Goal: Task Accomplishment & Management: Manage account settings

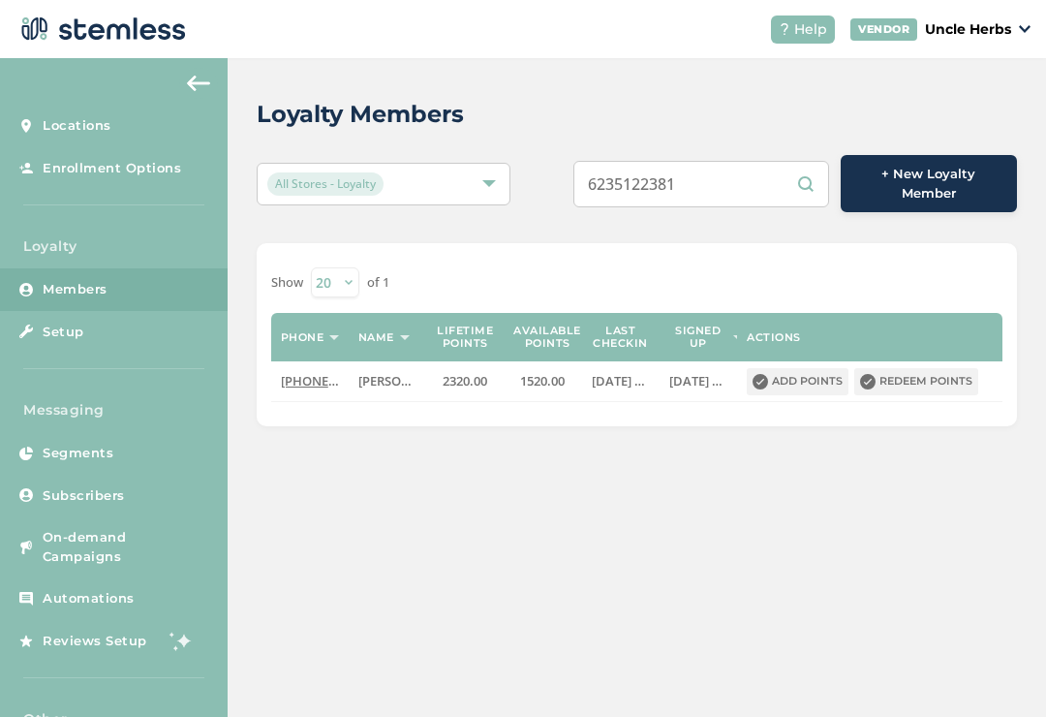
scroll to position [30, 0]
type input "6"
click at [723, 161] on input "text" at bounding box center [702, 184] width 256 height 47
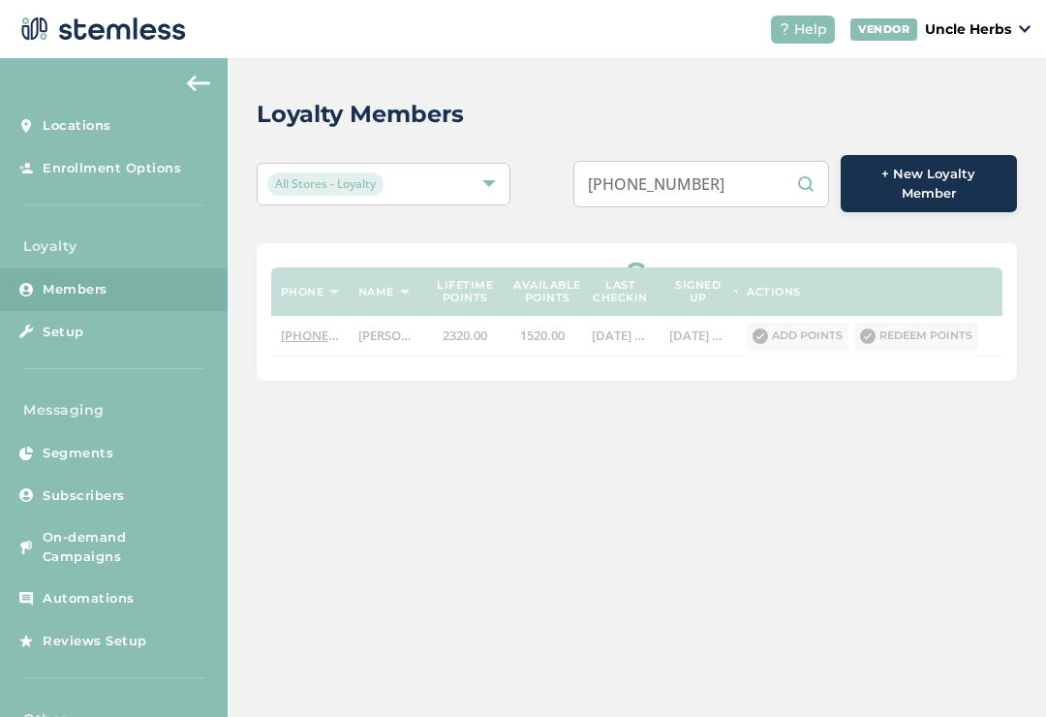
click at [714, 161] on input "[PHONE_NUMBER]" at bounding box center [702, 184] width 256 height 47
click at [708, 161] on input "[PHONE_NUMBER]" at bounding box center [702, 184] width 256 height 47
click at [697, 161] on input "[PHONE_NUMBER]" at bounding box center [702, 184] width 256 height 47
click at [671, 161] on input "[PHONE_NUMBER]" at bounding box center [702, 184] width 256 height 47
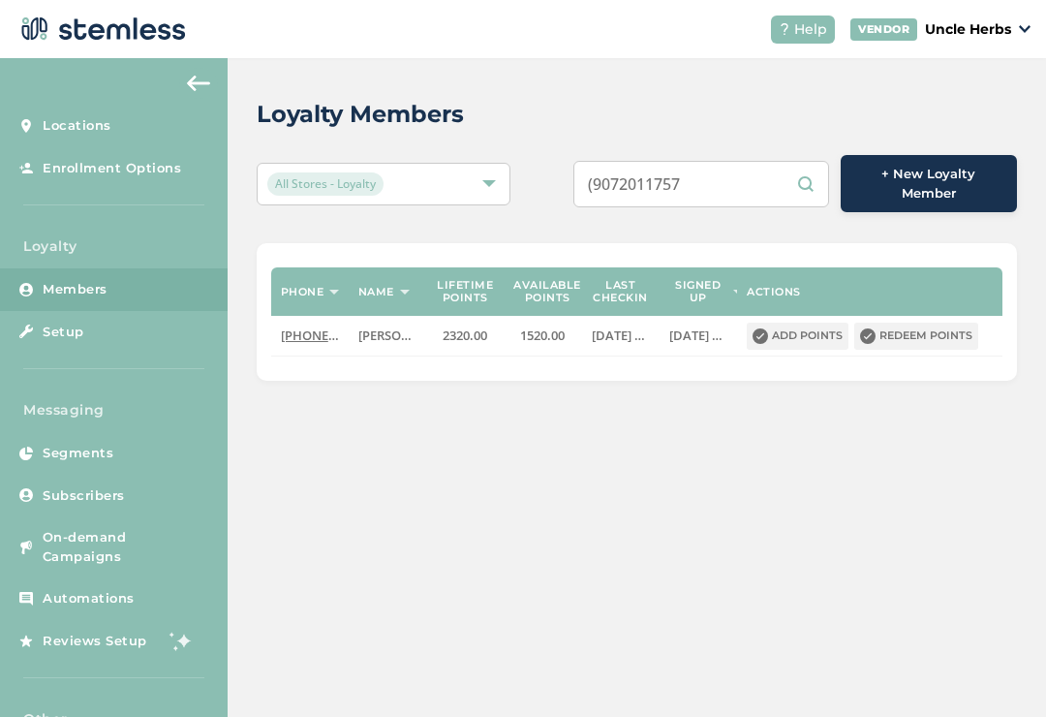
click at [637, 161] on input "(9072011757" at bounding box center [702, 184] width 256 height 47
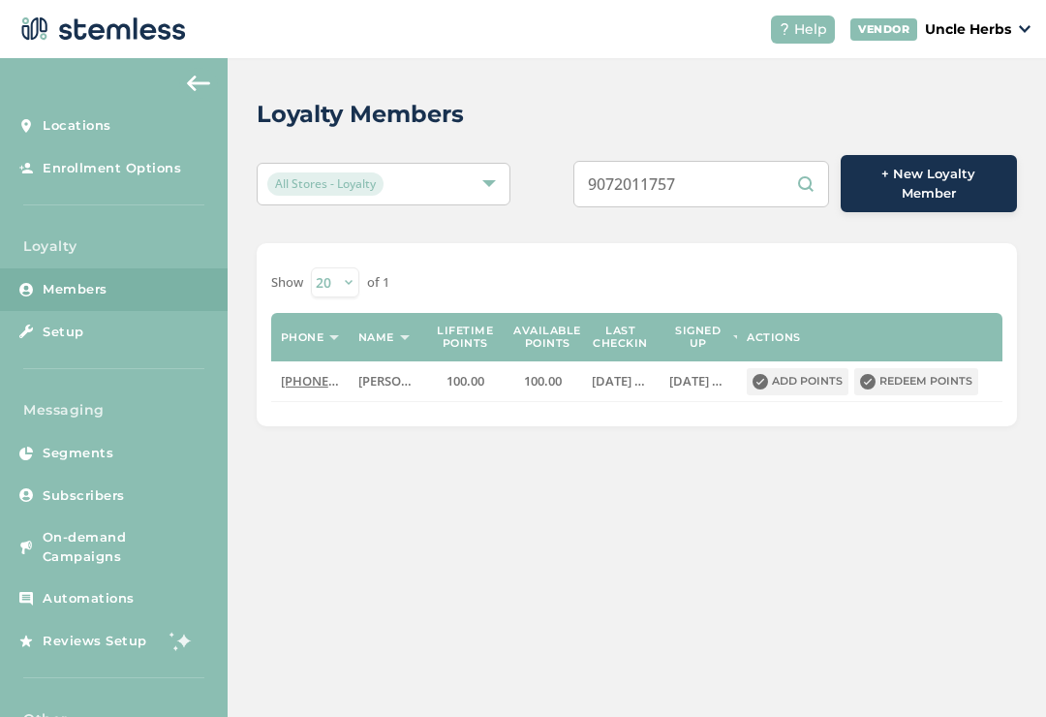
click at [753, 161] on input "9072011757" at bounding box center [702, 184] width 256 height 47
type input "9"
click at [709, 161] on input "text" at bounding box center [702, 184] width 256 height 47
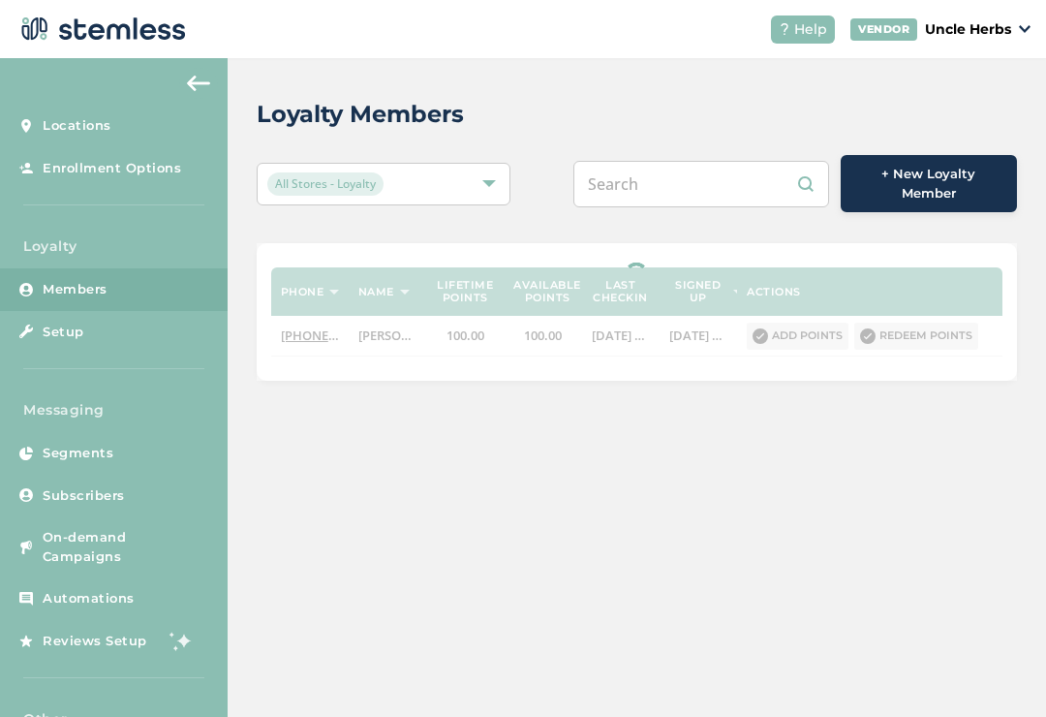
paste input "[PHONE_NUMBER]"
click at [700, 161] on input "[PHONE_NUMBER]" at bounding box center [702, 184] width 256 height 47
click at [670, 161] on input "[PHONE_NUMBER]" at bounding box center [702, 184] width 256 height 47
click at [637, 161] on input "(9078548528" at bounding box center [702, 184] width 256 height 47
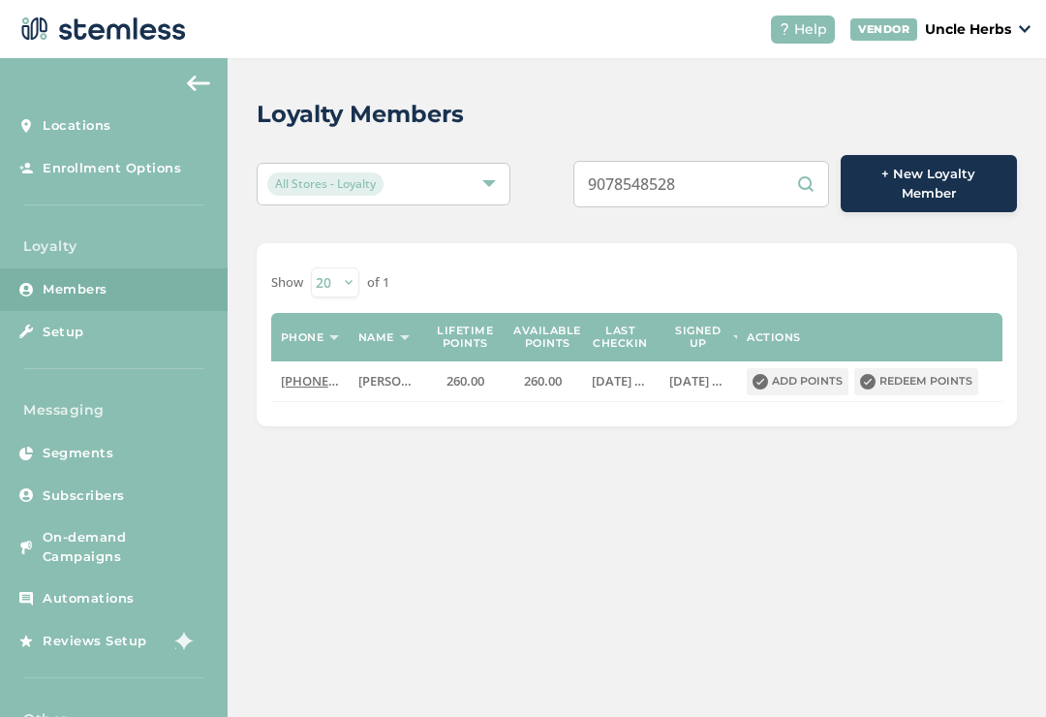
type input "9078548528"
click at [930, 368] on button "Redeem points" at bounding box center [917, 381] width 124 height 27
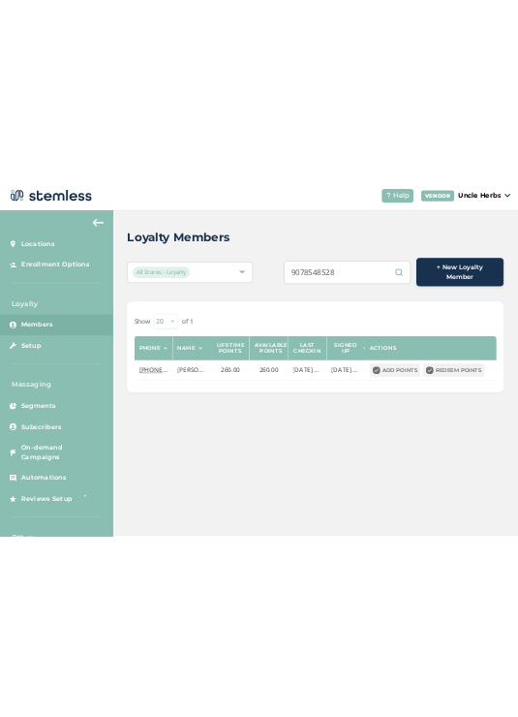
scroll to position [0, 0]
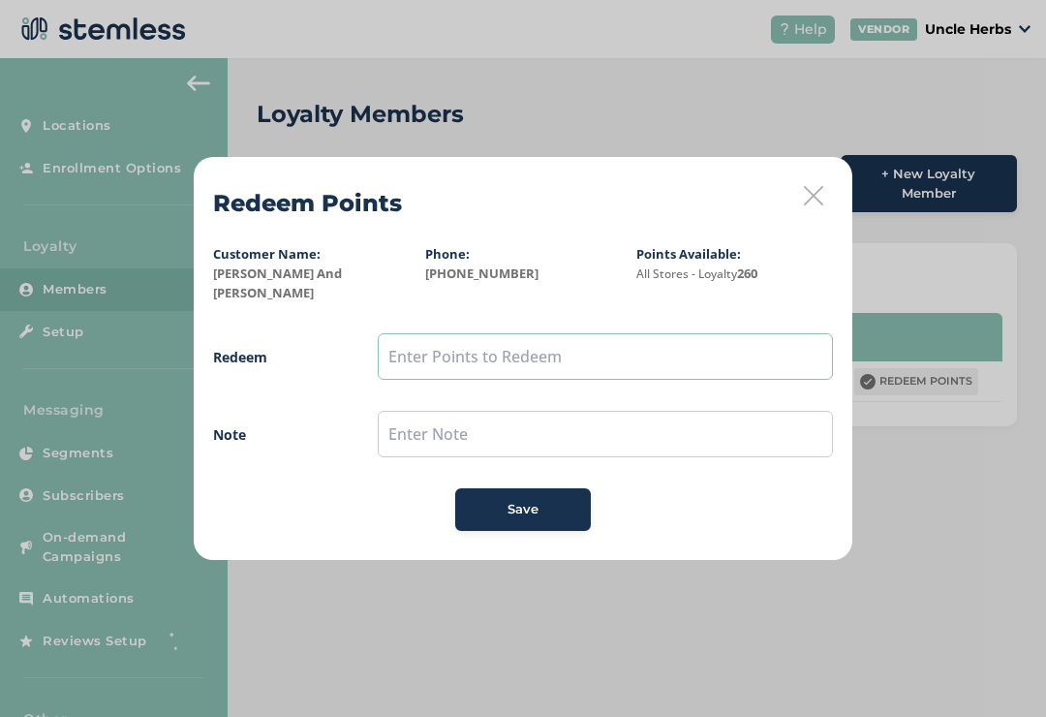
click at [423, 343] on input "text" at bounding box center [605, 356] width 455 height 47
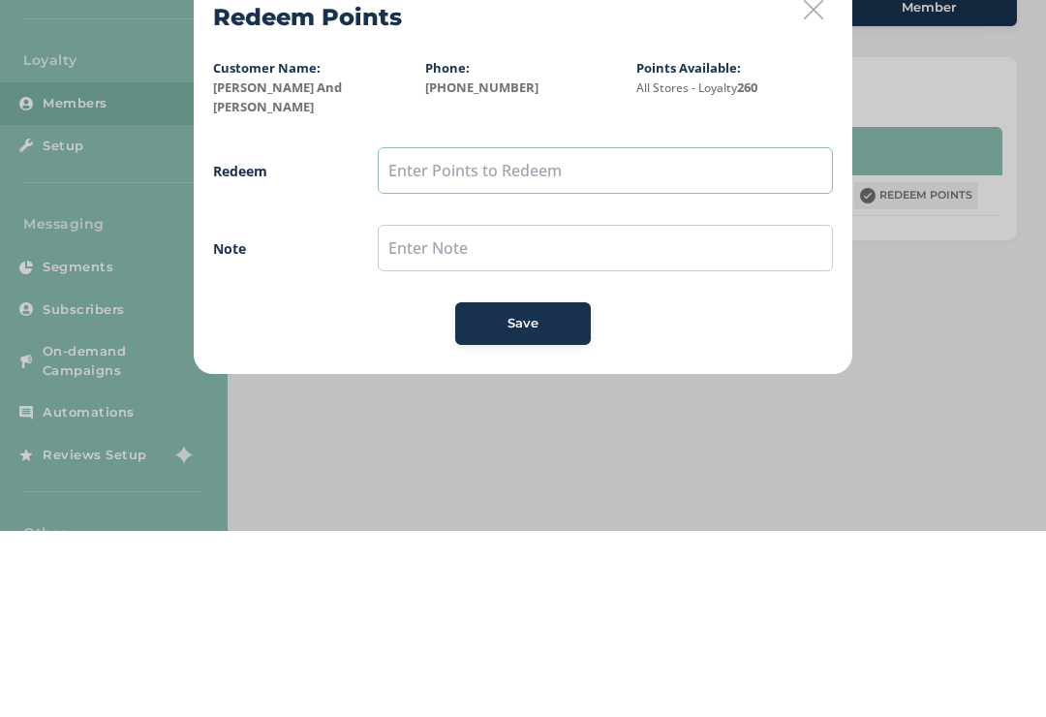
type input "3"
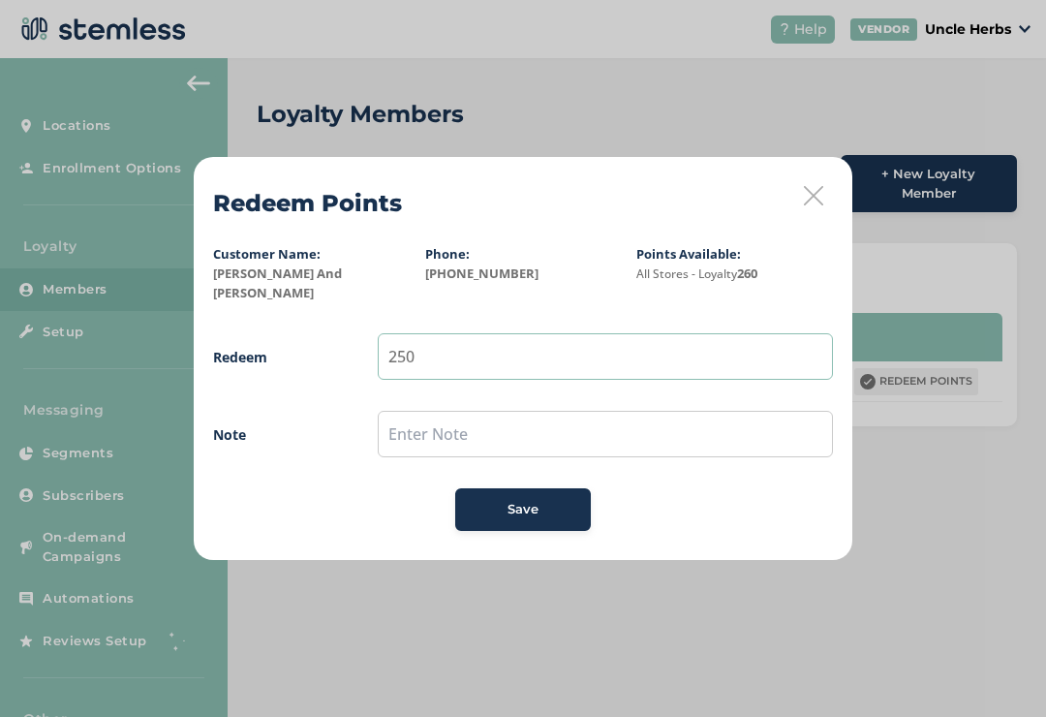
type input "250"
click at [514, 500] on span "Save" at bounding box center [523, 509] width 31 height 19
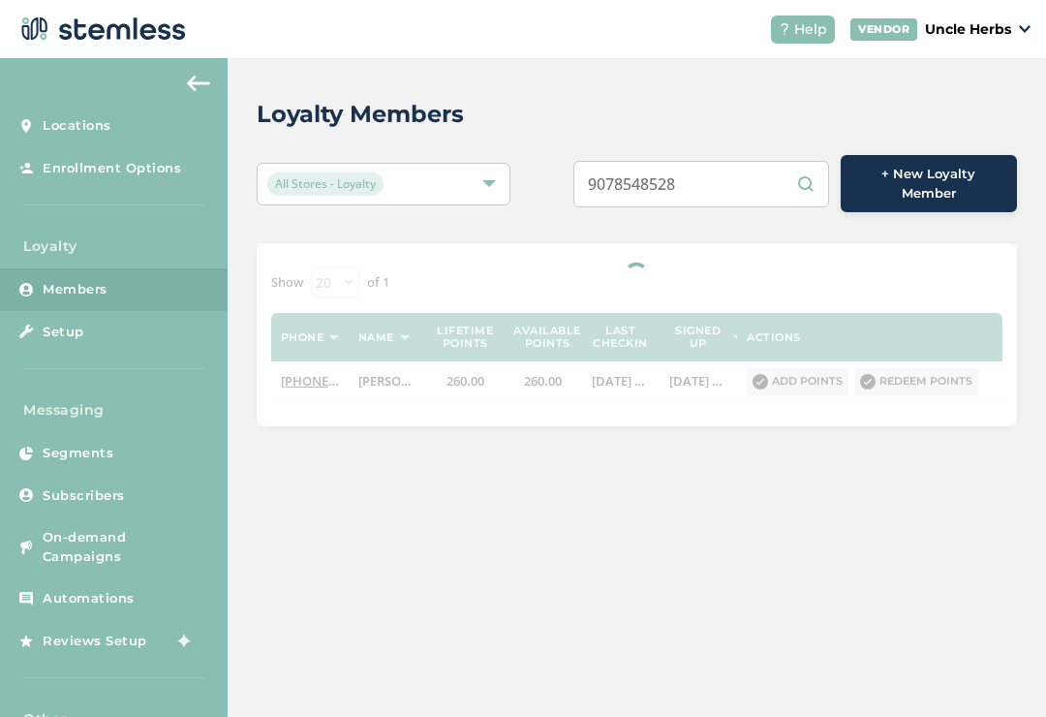
click at [746, 177] on input "9078548528" at bounding box center [702, 184] width 256 height 47
type input "9"
click at [690, 168] on input "text" at bounding box center [702, 184] width 256 height 47
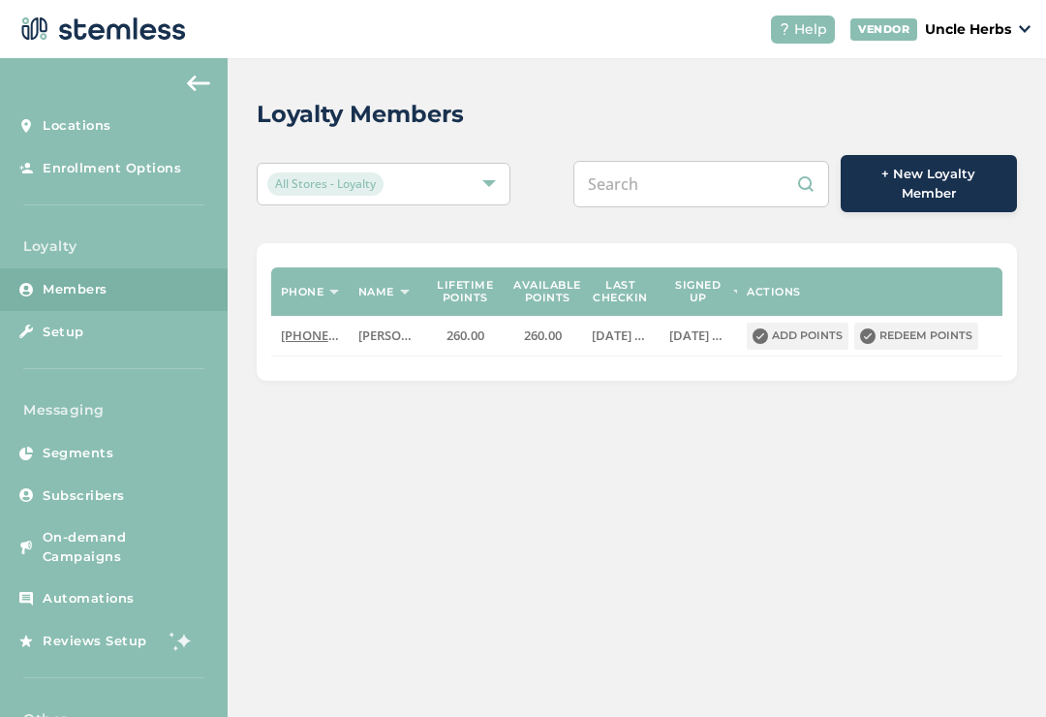
click at [710, 181] on input "text" at bounding box center [702, 184] width 256 height 47
paste input "[PHONE_NUMBER]"
click at [707, 175] on input "[PHONE_NUMBER]" at bounding box center [702, 184] width 256 height 47
click at [697, 177] on input "[PHONE_NUMBER]" at bounding box center [702, 184] width 256 height 47
click at [665, 173] on input "[PHONE_NUMBER]" at bounding box center [702, 184] width 256 height 47
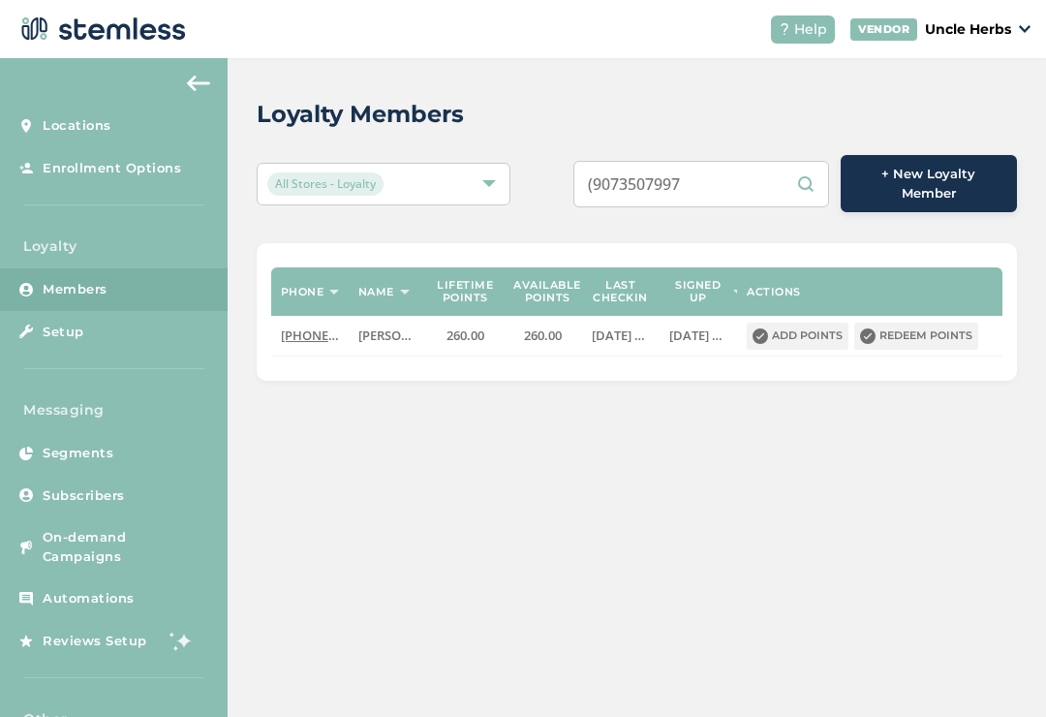
click at [637, 184] on input "(9073507997" at bounding box center [702, 184] width 256 height 47
click at [740, 161] on input "9073507997" at bounding box center [702, 184] width 256 height 47
click at [765, 184] on input "9073507997" at bounding box center [702, 184] width 256 height 47
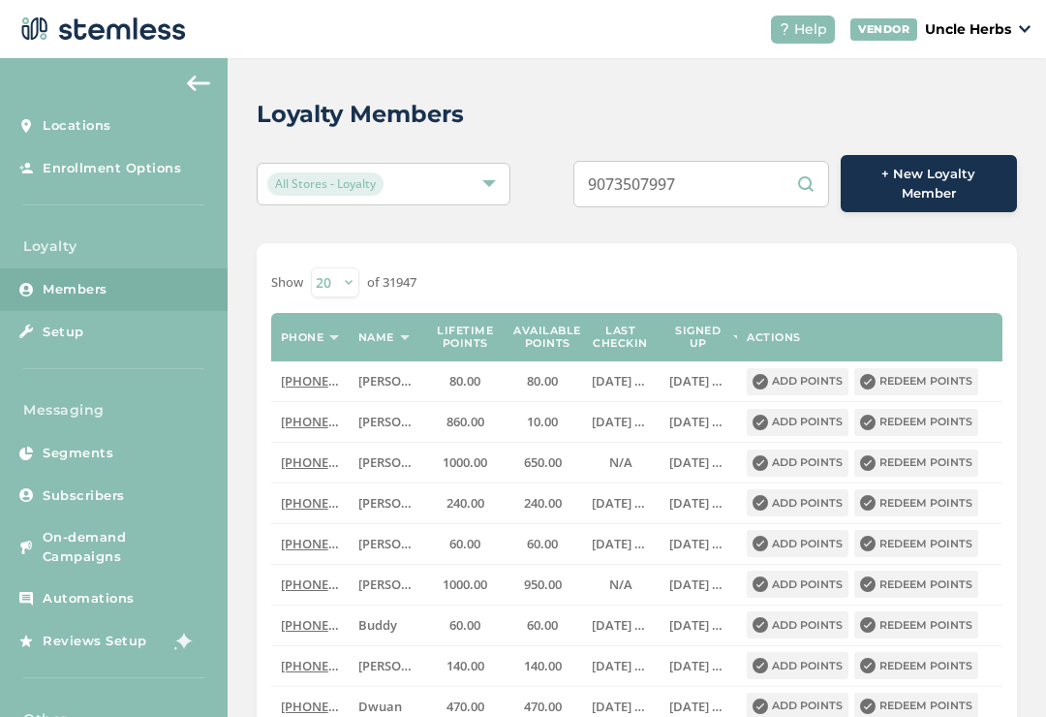
click at [755, 184] on input "9073507997" at bounding box center [702, 184] width 256 height 47
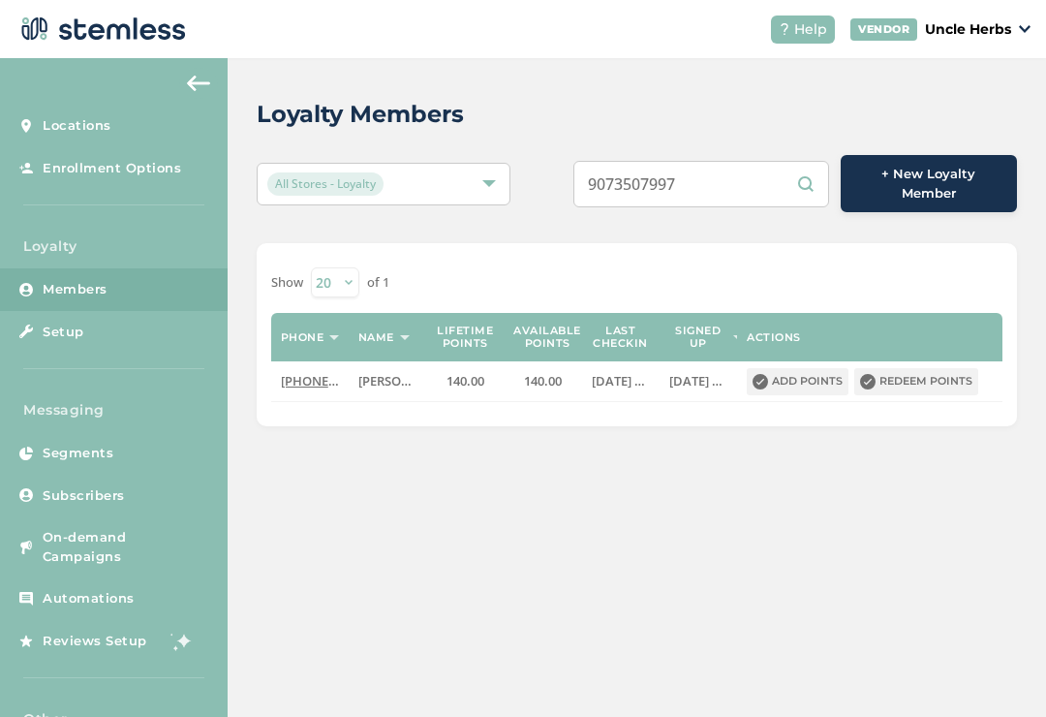
type input "9073507997"
click at [810, 383] on button "Add points" at bounding box center [798, 381] width 102 height 27
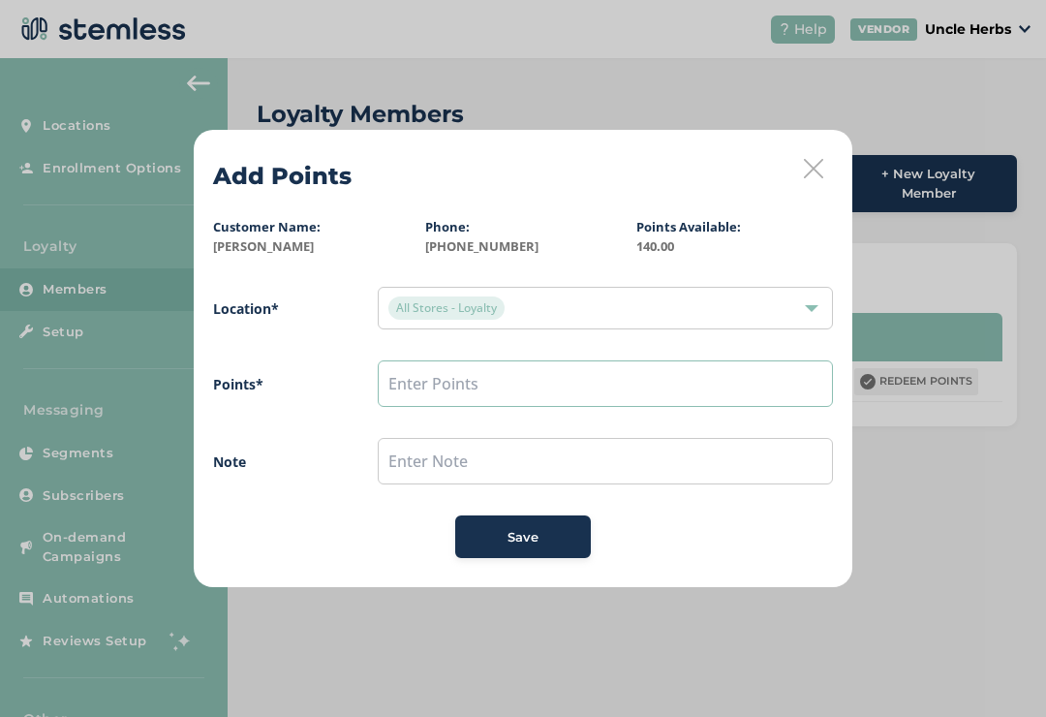
click at [409, 390] on input "text" at bounding box center [605, 383] width 455 height 47
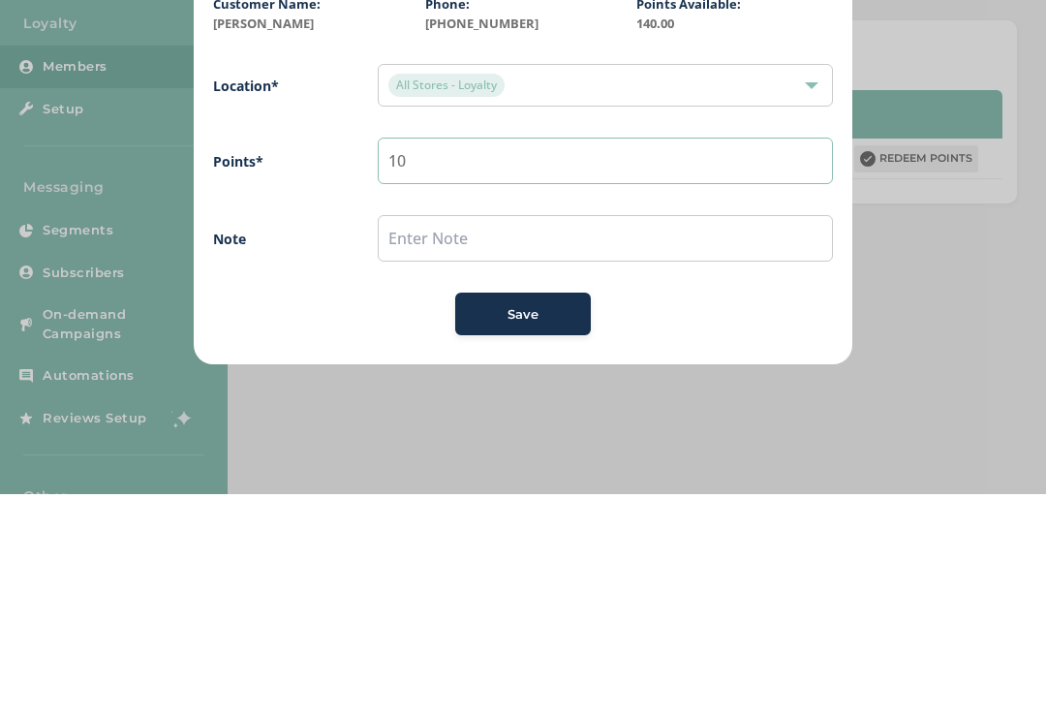
type input "10"
click at [530, 515] on button "Save" at bounding box center [523, 536] width 136 height 43
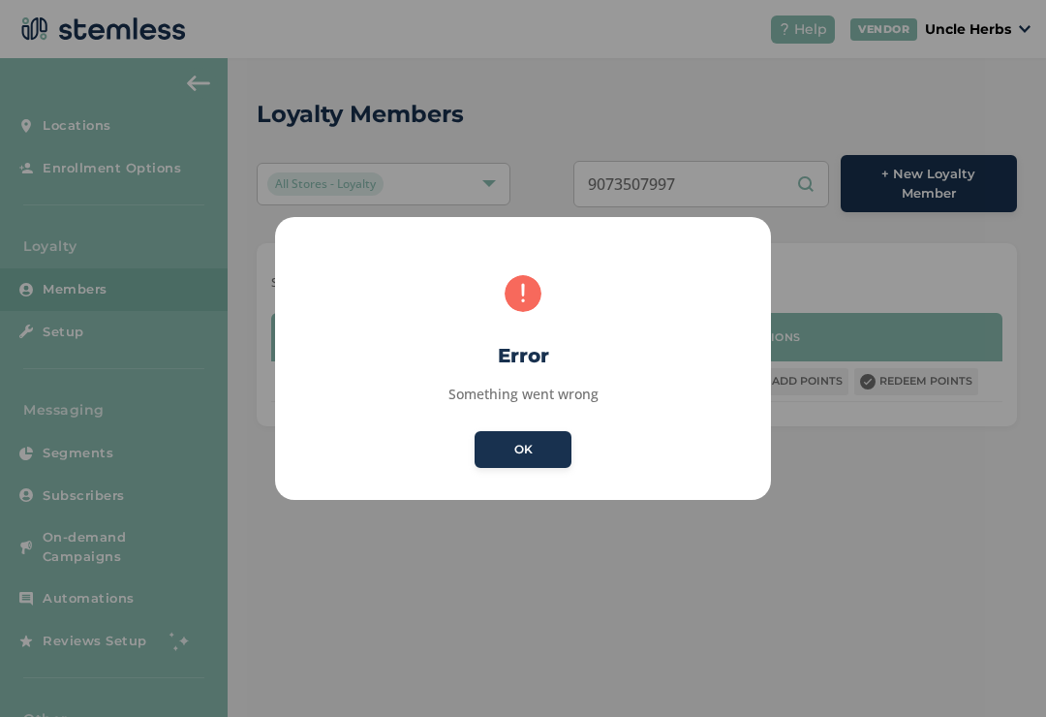
click at [560, 432] on button "OK" at bounding box center [523, 449] width 97 height 37
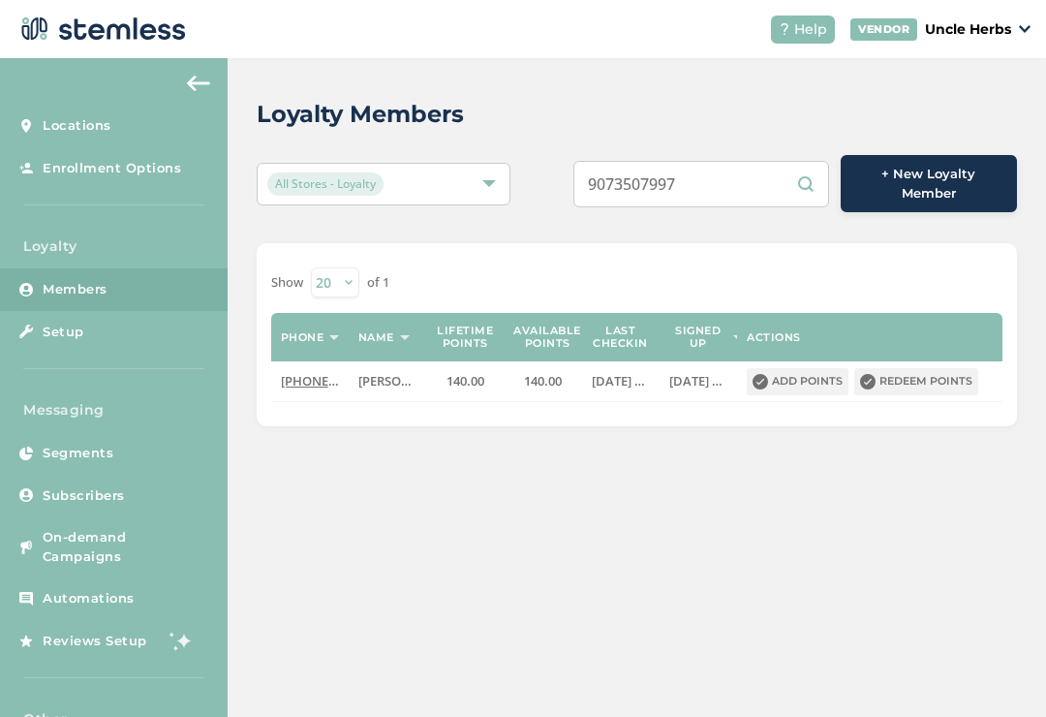
click at [737, 161] on input "9073507997" at bounding box center [702, 184] width 256 height 47
click at [749, 182] on input "9073507997" at bounding box center [702, 184] width 256 height 47
type input "9"
click at [721, 172] on input "text" at bounding box center [702, 184] width 256 height 47
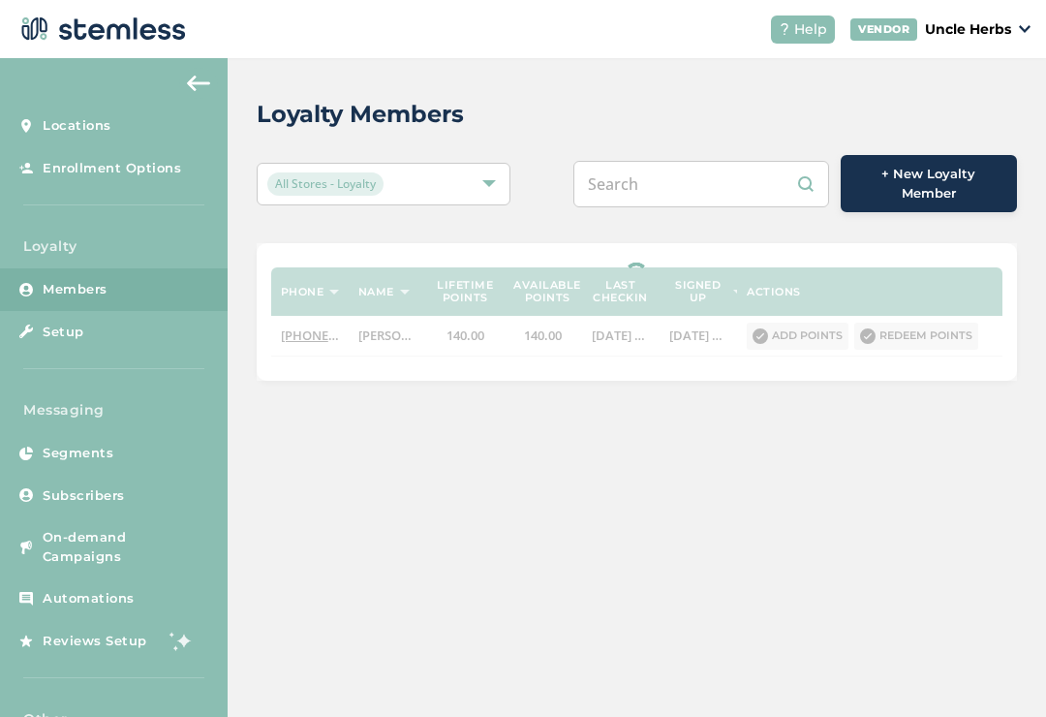
paste input "[PHONE_NUMBER]"
click at [698, 175] on input "[PHONE_NUMBER]" at bounding box center [702, 184] width 256 height 47
click at [671, 175] on input "[PHONE_NUMBER]" at bounding box center [702, 184] width 256 height 47
click at [631, 172] on input "(9073012507" at bounding box center [702, 184] width 256 height 47
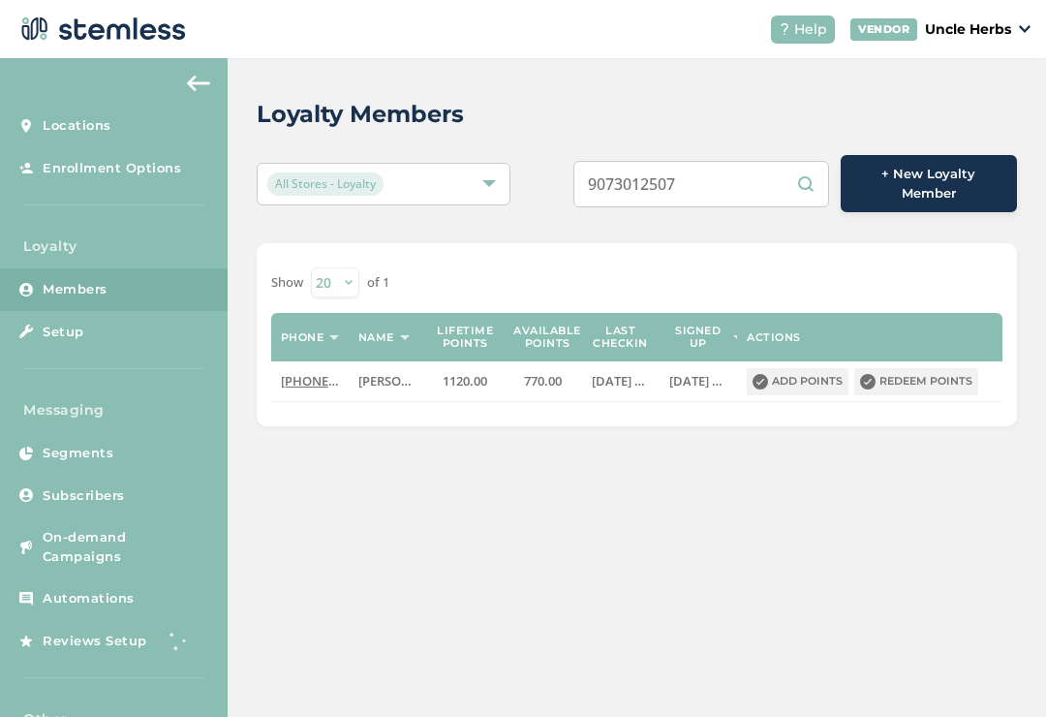
click at [772, 180] on input "9073012507" at bounding box center [702, 184] width 256 height 47
type input "9"
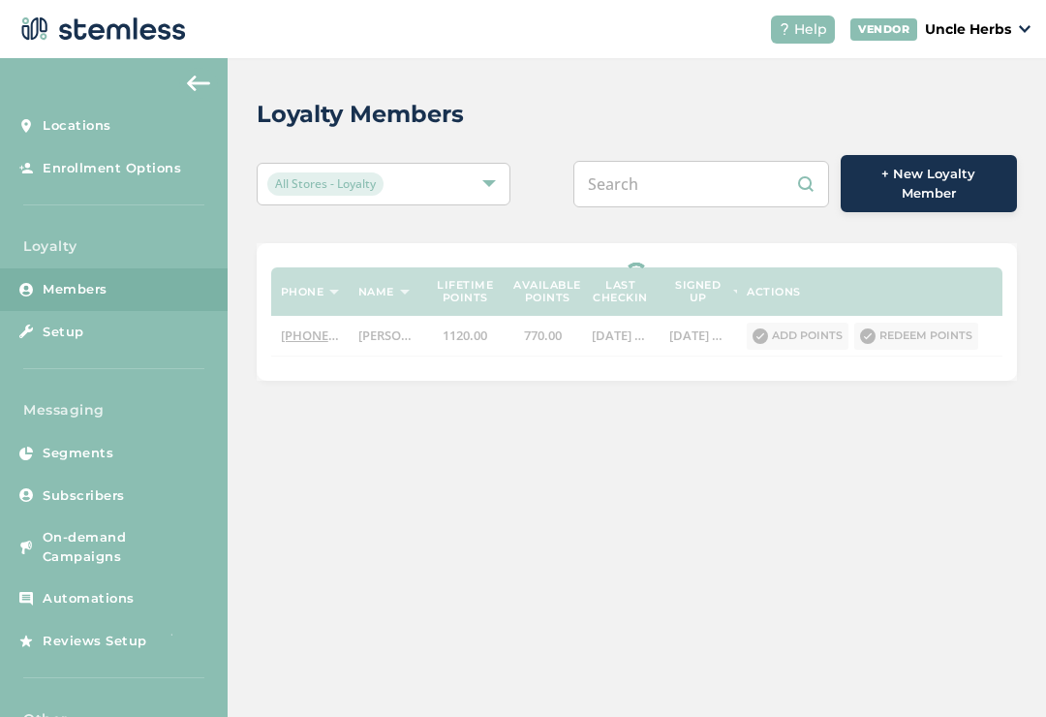
click at [699, 185] on input "text" at bounding box center [702, 184] width 256 height 47
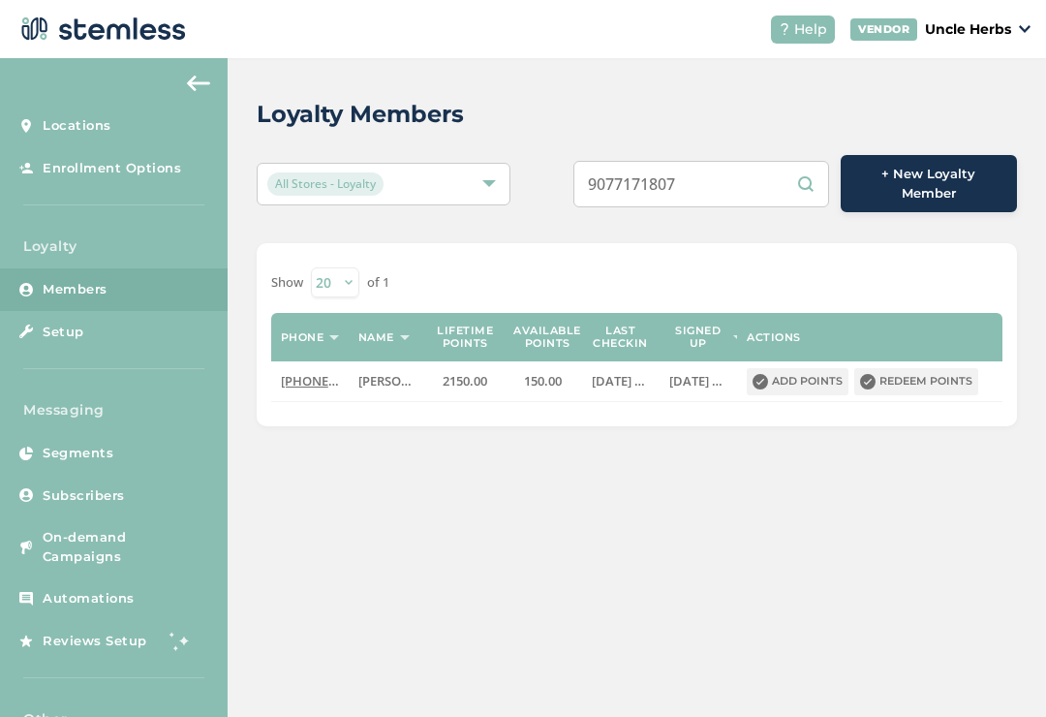
type input "9077171807"
click at [948, 376] on button "Redeem points" at bounding box center [917, 381] width 124 height 27
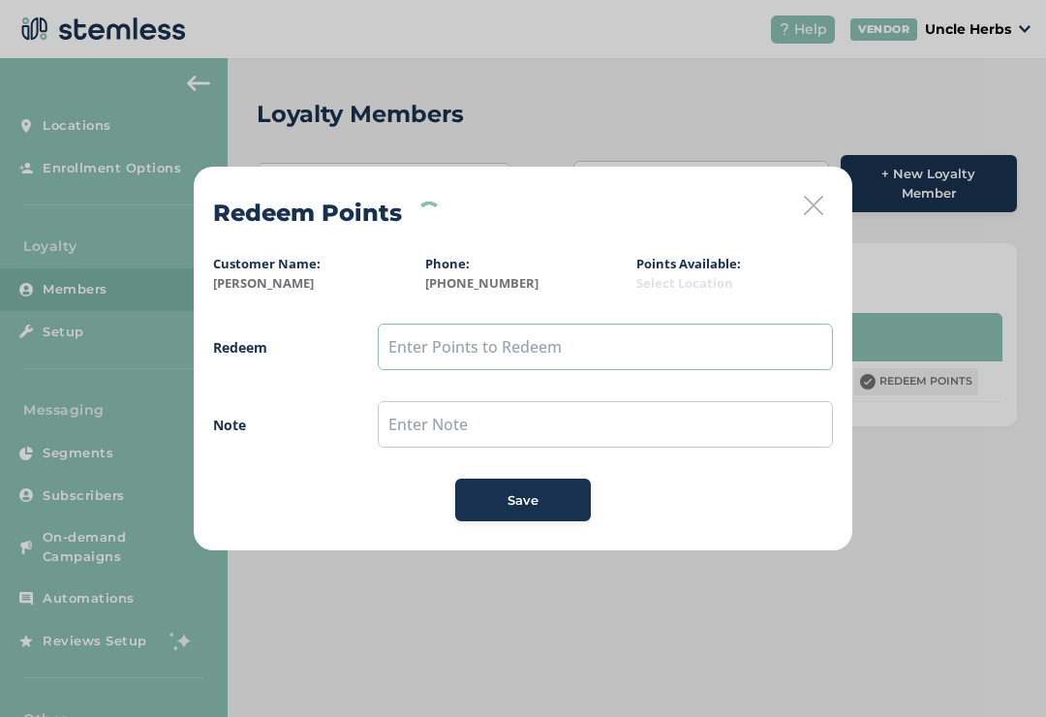
click at [422, 368] on input "text" at bounding box center [605, 347] width 455 height 47
type input "150"
click at [516, 504] on span "Save" at bounding box center [523, 500] width 31 height 19
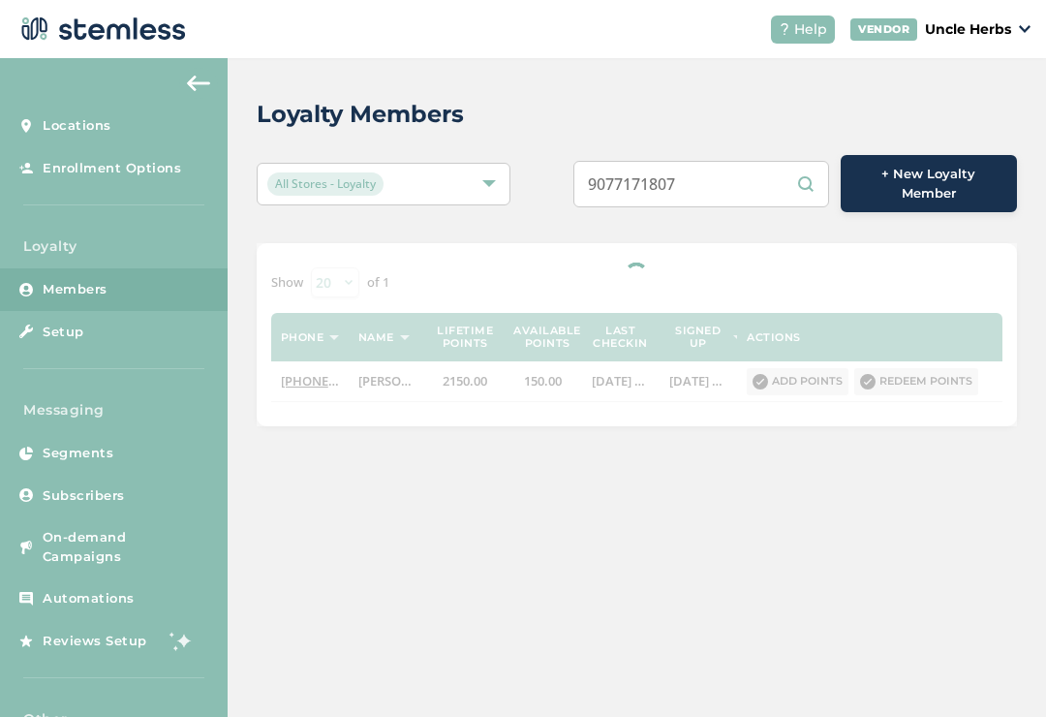
click at [724, 167] on input "9077171807" at bounding box center [702, 184] width 256 height 47
type input "9"
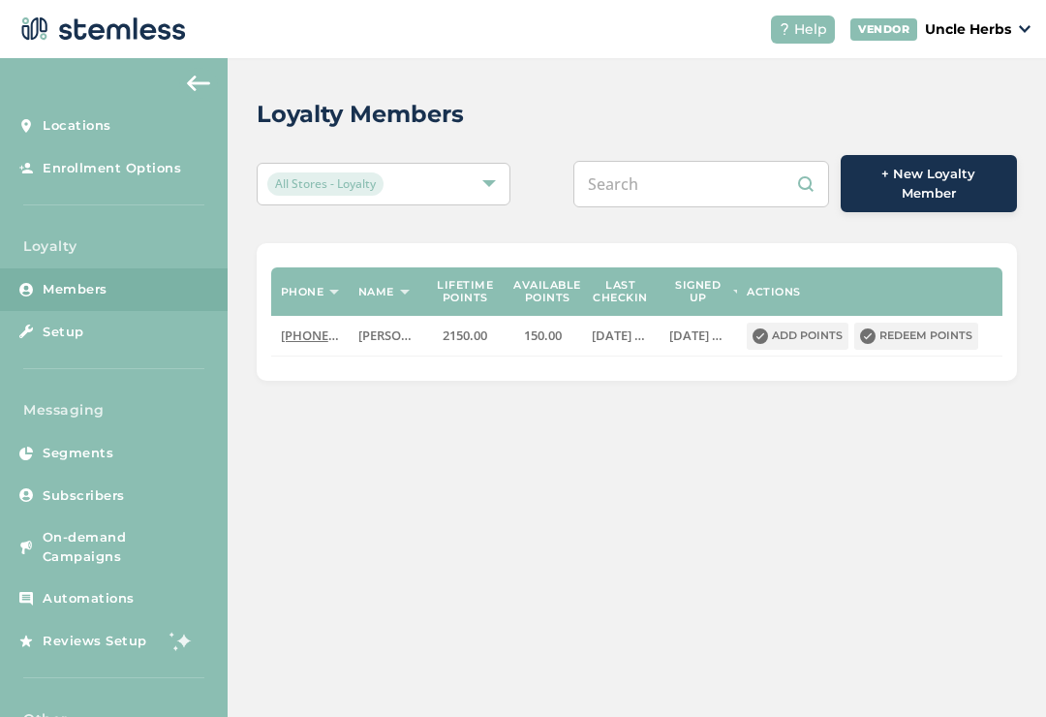
click at [686, 173] on input "text" at bounding box center [702, 184] width 256 height 47
paste input "[PHONE_NUMBER]"
click at [704, 182] on input "[PHONE_NUMBER]" at bounding box center [702, 184] width 256 height 47
click at [670, 186] on input "[PHONE_NUMBER]" at bounding box center [702, 184] width 256 height 47
click at [638, 168] on input "(9078911684" at bounding box center [702, 184] width 256 height 47
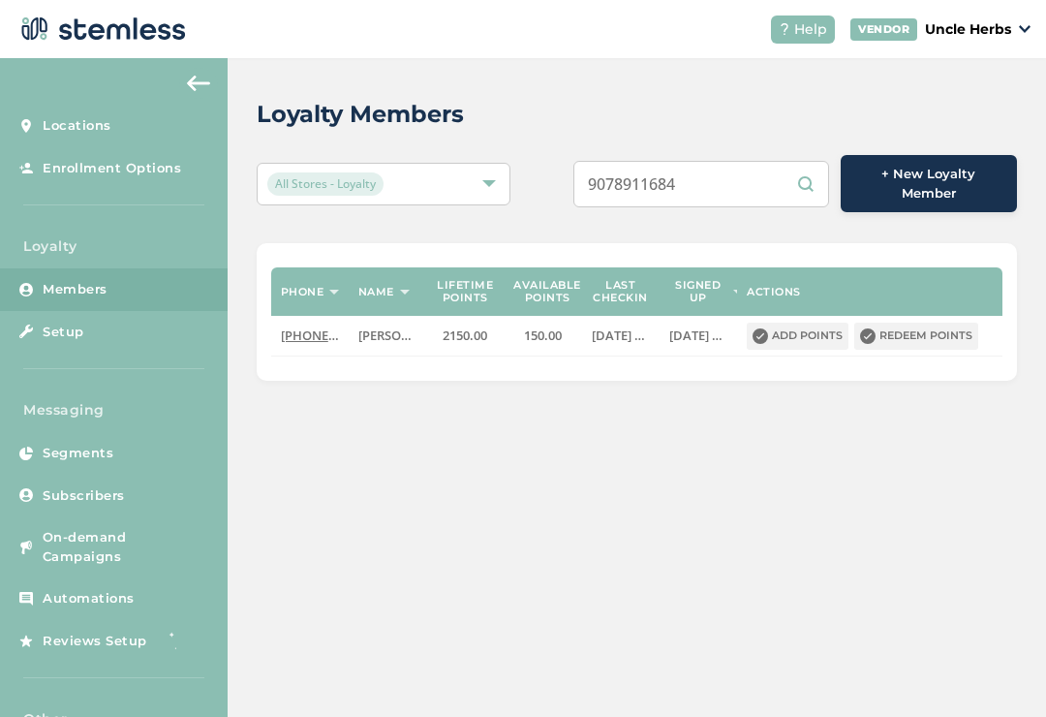
click at [770, 190] on input "9078911684" at bounding box center [702, 184] width 256 height 47
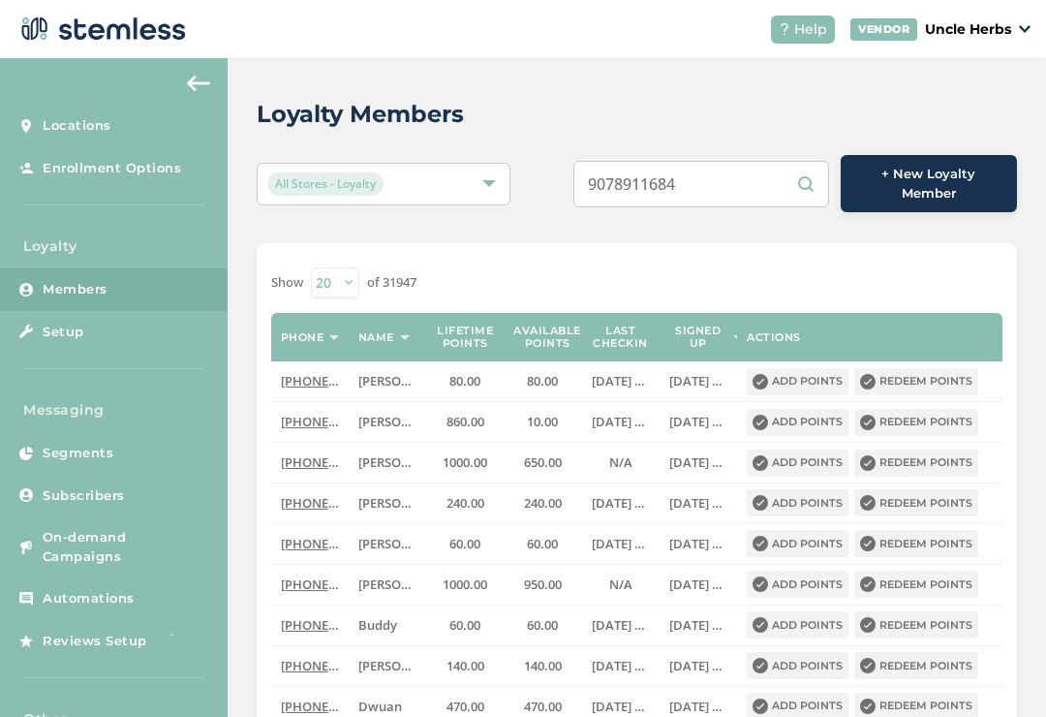
click at [743, 171] on input "9078911684" at bounding box center [702, 184] width 256 height 47
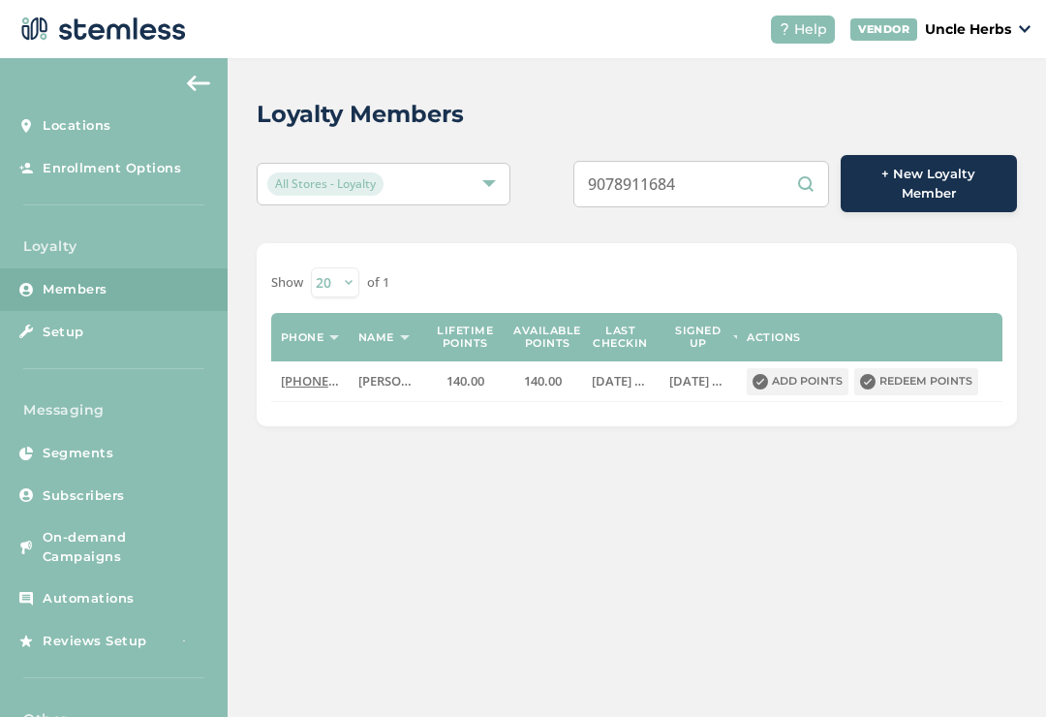
type input "9078911684"
click at [818, 373] on button "Add points" at bounding box center [798, 381] width 102 height 27
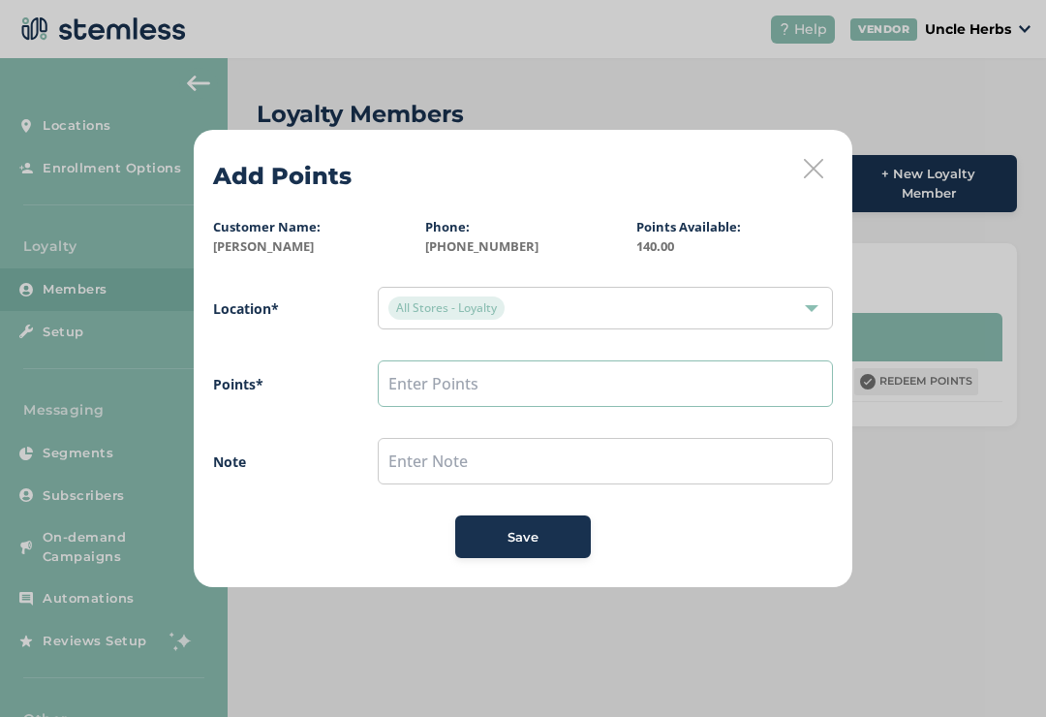
click at [439, 390] on input "text" at bounding box center [605, 383] width 455 height 47
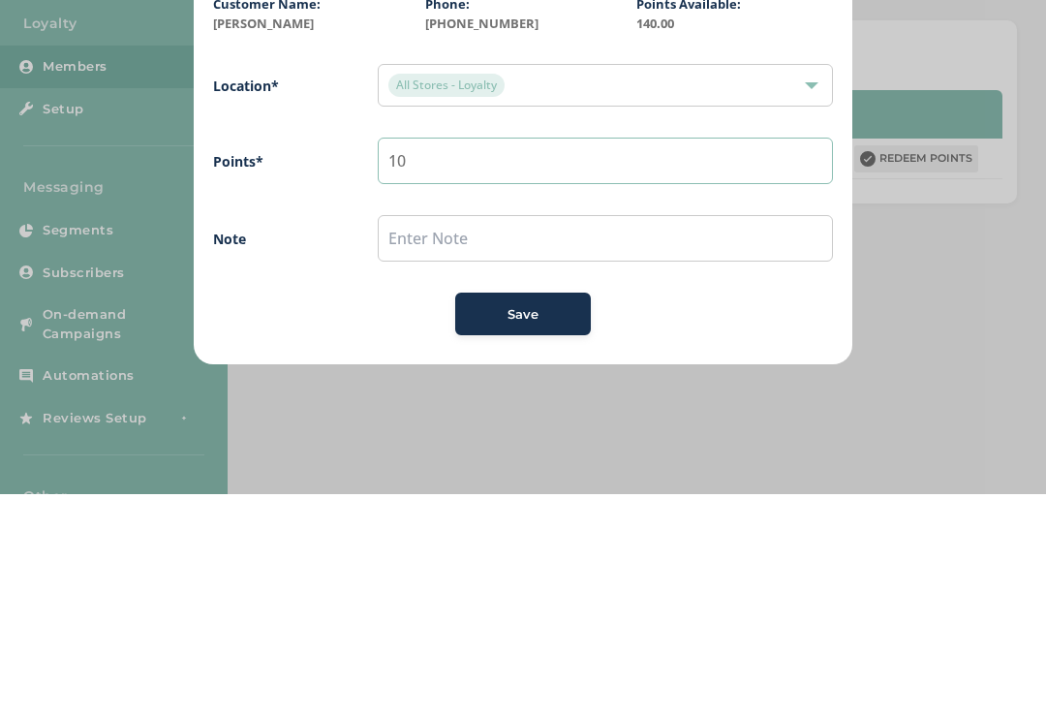
type input "10"
click at [539, 515] on button "Save" at bounding box center [523, 536] width 136 height 43
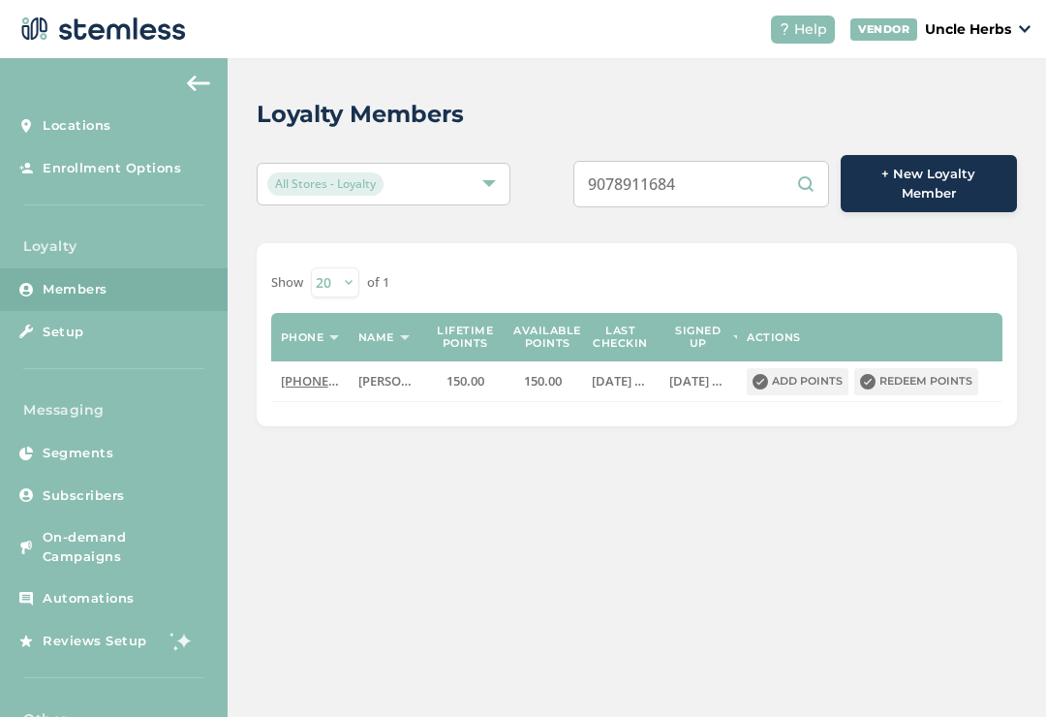
click at [936, 375] on button "Redeem points" at bounding box center [917, 381] width 124 height 27
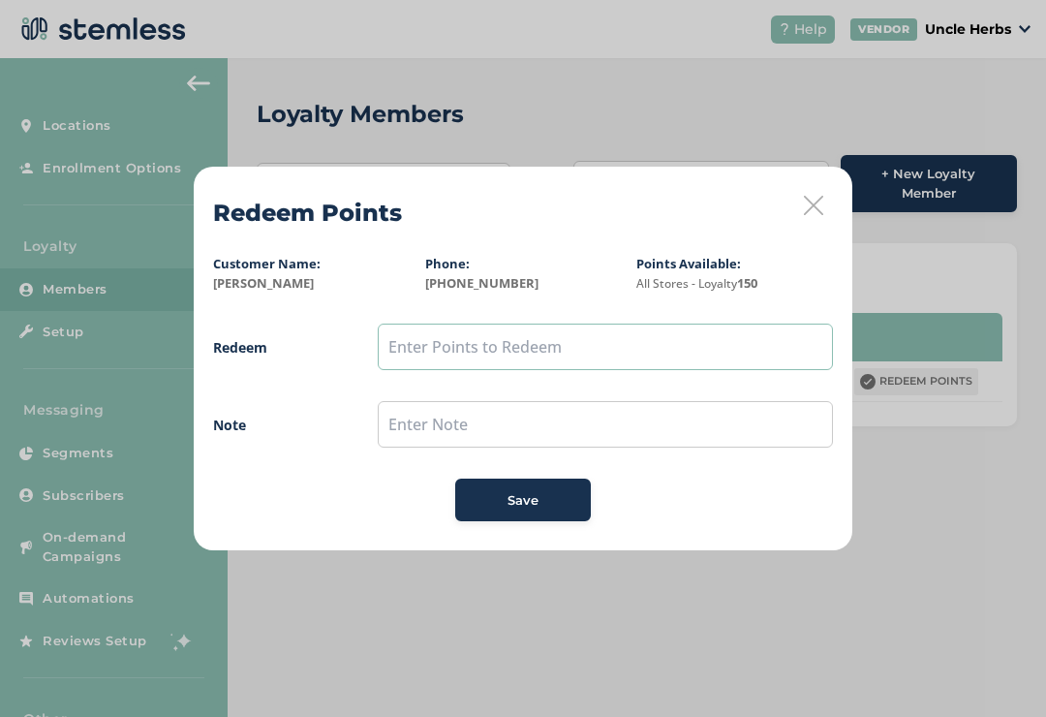
click at [434, 333] on input "text" at bounding box center [605, 347] width 455 height 47
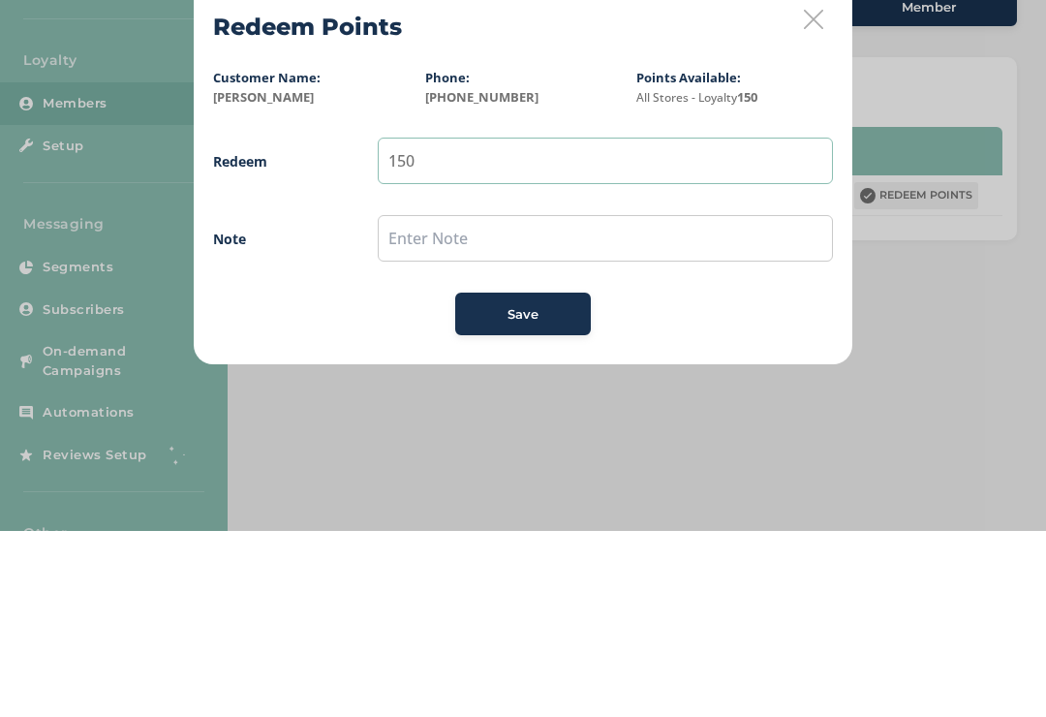
type input "150"
click at [517, 491] on span "Save" at bounding box center [523, 500] width 31 height 19
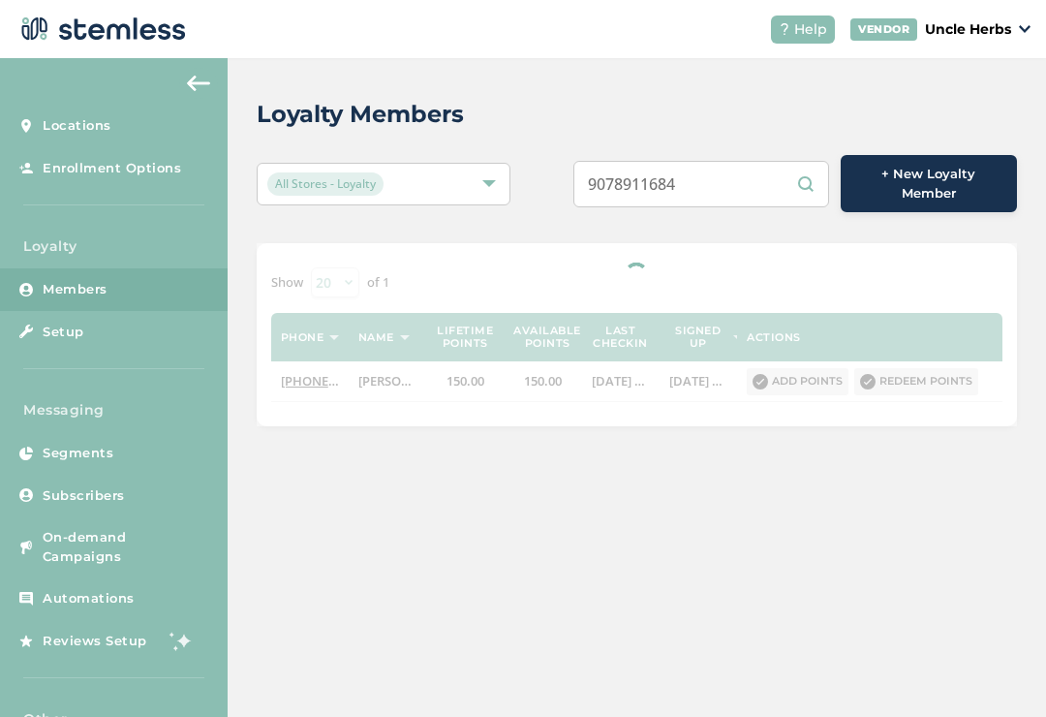
click at [751, 169] on input "9078911684" at bounding box center [702, 184] width 256 height 47
type input "9"
click at [687, 149] on div "Loyalty Members All Stores - Loyalty + New Loyalty Member Show [PHONE_NUMBER] o…" at bounding box center [637, 261] width 819 height 407
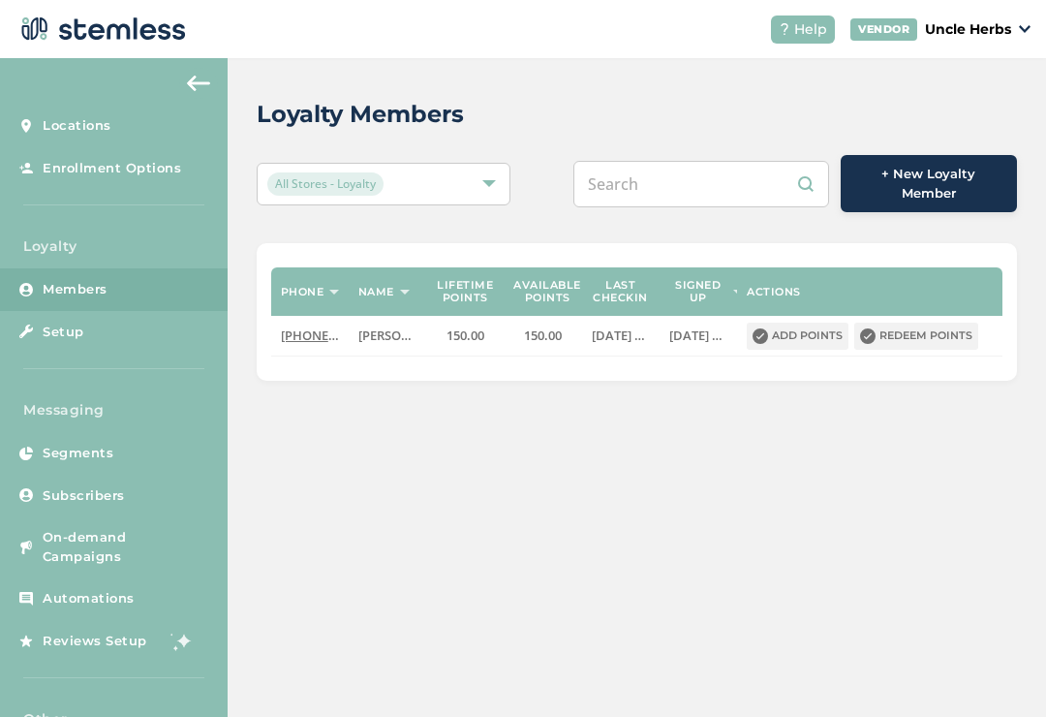
click at [691, 192] on input "text" at bounding box center [702, 184] width 256 height 47
click at [657, 184] on input "text" at bounding box center [702, 184] width 256 height 47
paste input "[PHONE_NUMBER]"
click at [701, 175] on input "[PHONE_NUMBER]" at bounding box center [702, 184] width 256 height 47
click at [672, 170] on input "[PHONE_NUMBER]" at bounding box center [702, 184] width 256 height 47
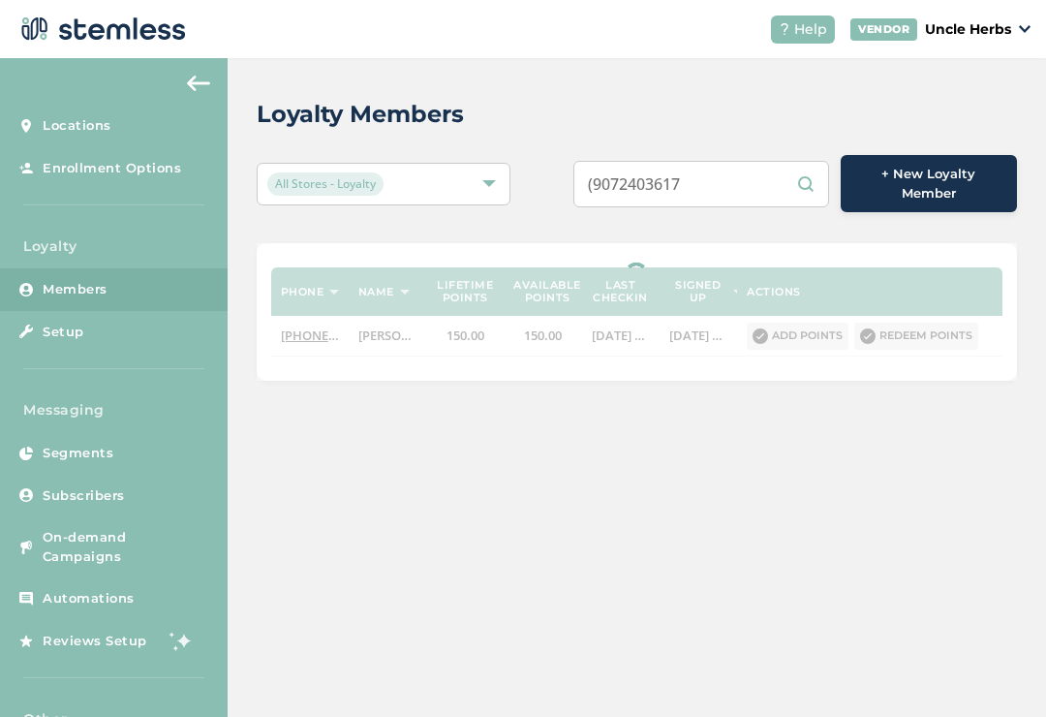
click at [646, 174] on input "(9072403617" at bounding box center [702, 184] width 256 height 47
click at [636, 179] on input "(9072403617" at bounding box center [702, 184] width 256 height 47
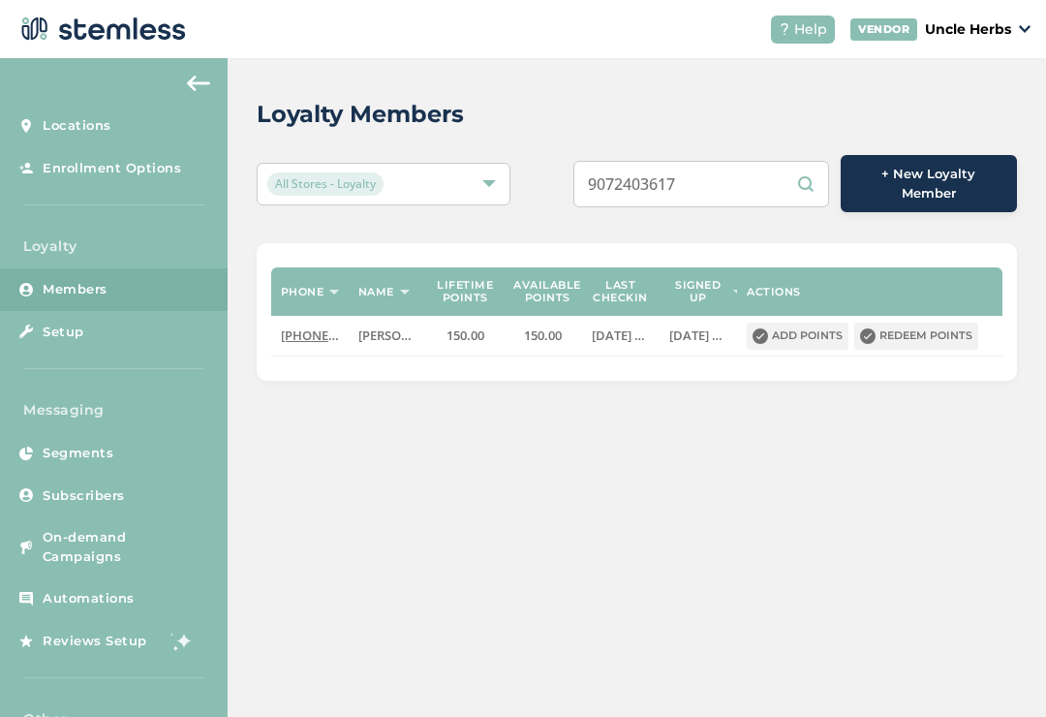
click at [738, 178] on input "9072403617" at bounding box center [702, 184] width 256 height 47
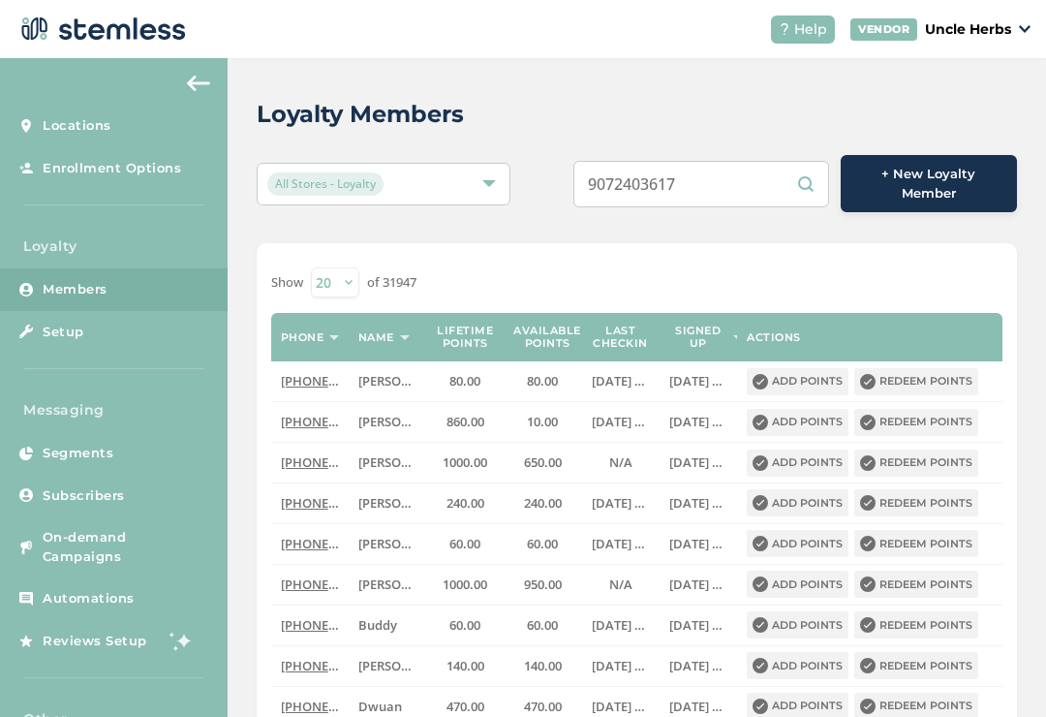
click at [759, 188] on input "9072403617" at bounding box center [702, 184] width 256 height 47
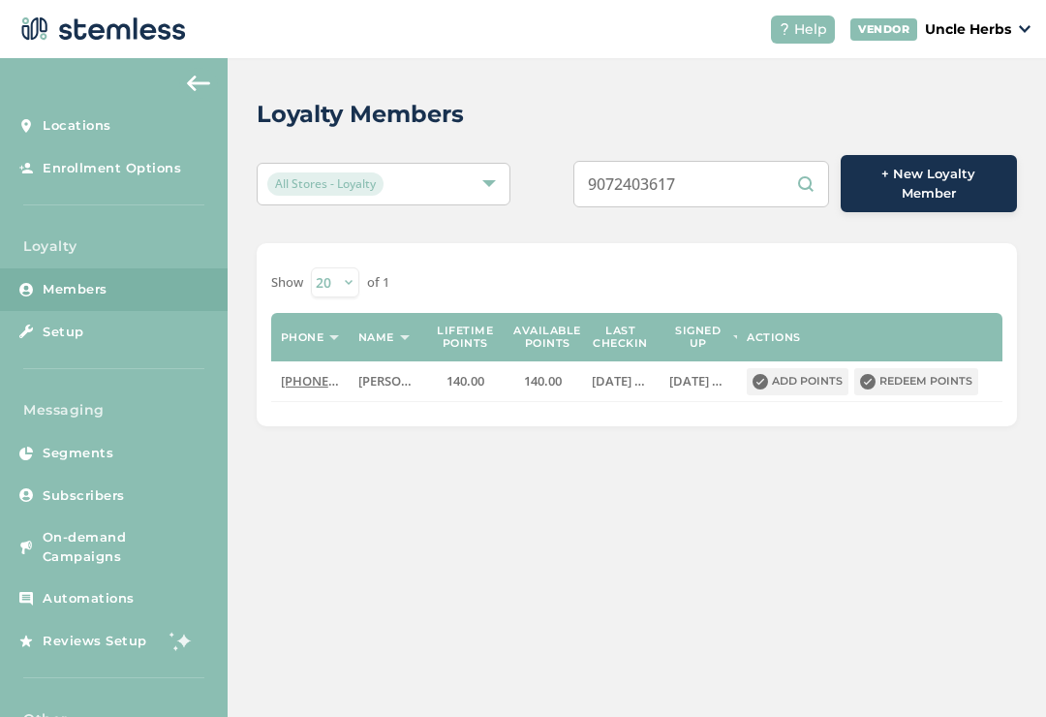
type input "9072403617"
click at [795, 371] on button "Add points" at bounding box center [798, 381] width 102 height 27
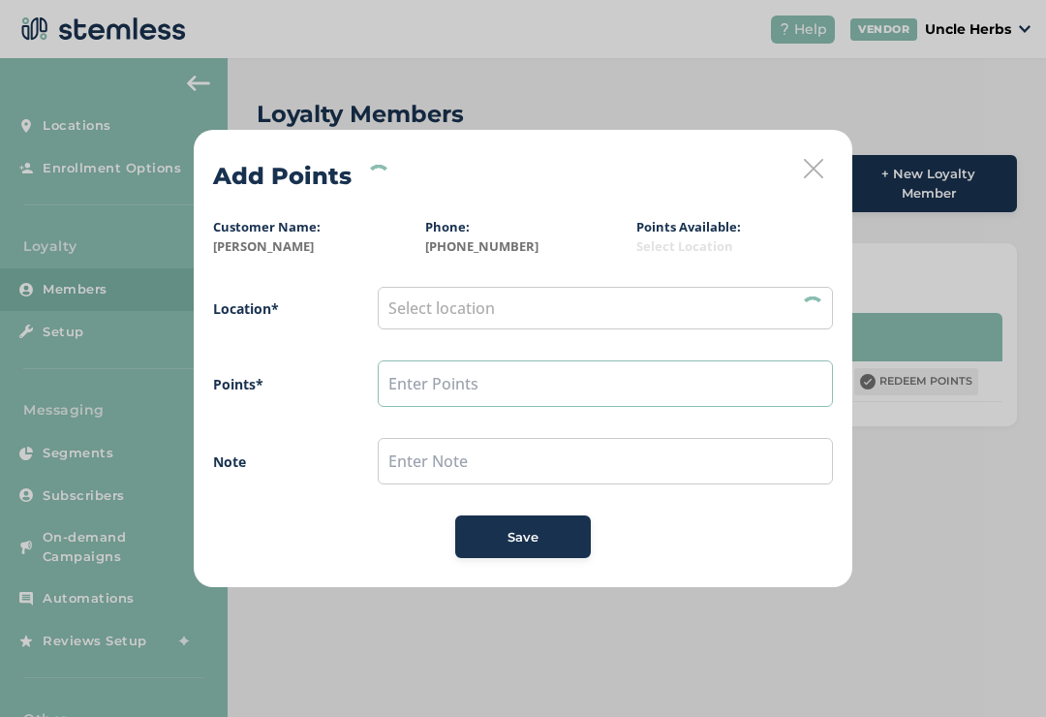
click at [424, 386] on input "text" at bounding box center [605, 383] width 455 height 47
type input "10"
click at [549, 531] on div "Save" at bounding box center [523, 537] width 105 height 19
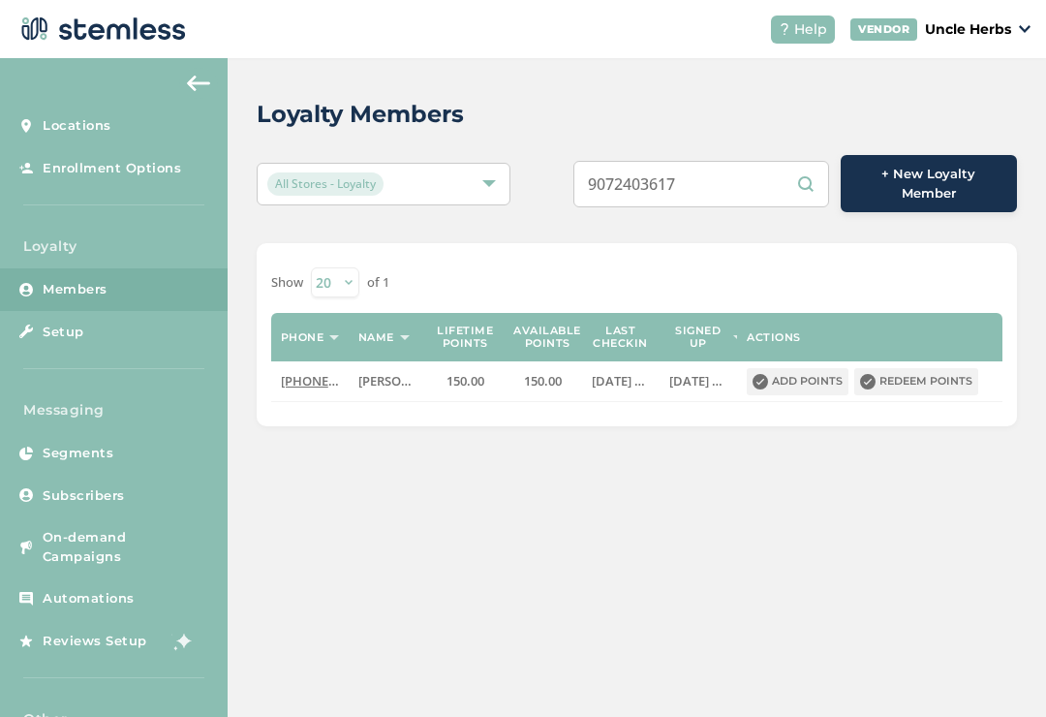
click at [934, 370] on button "Redeem points" at bounding box center [917, 381] width 124 height 27
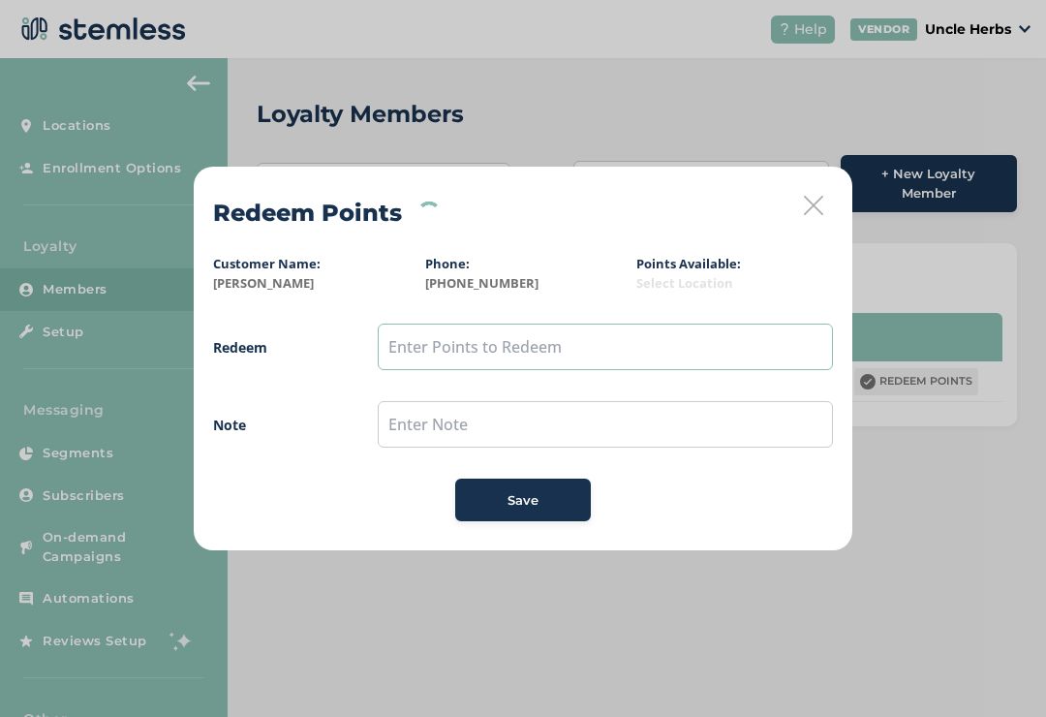
click at [429, 343] on input "text" at bounding box center [605, 347] width 455 height 47
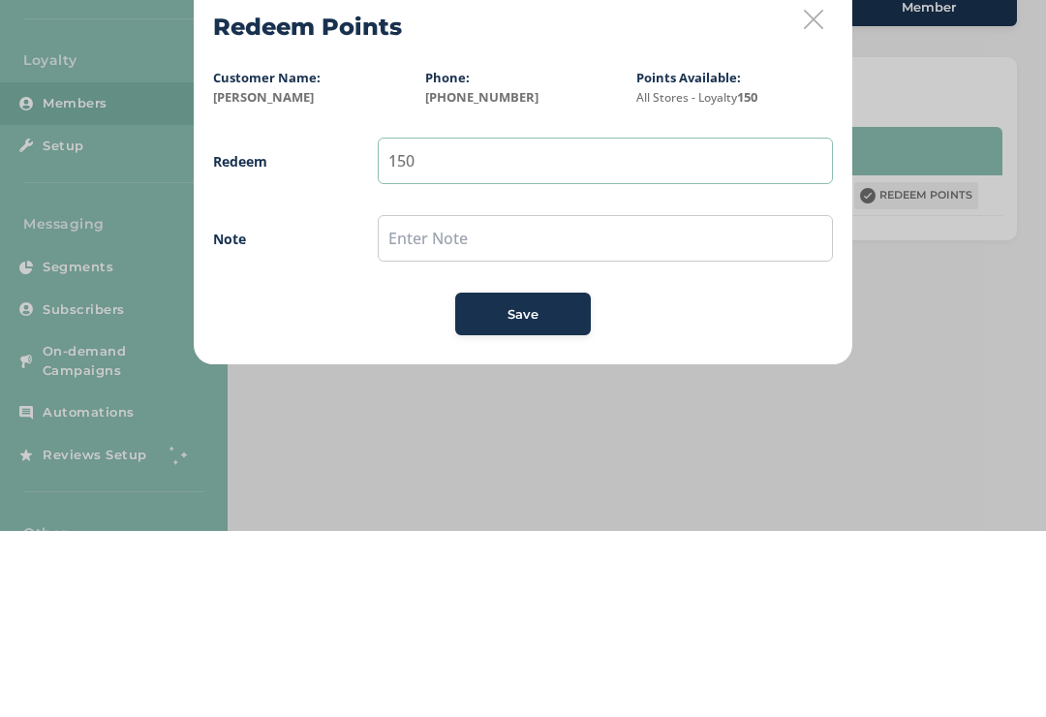
type input "150"
click at [550, 479] on button "Save" at bounding box center [523, 500] width 136 height 43
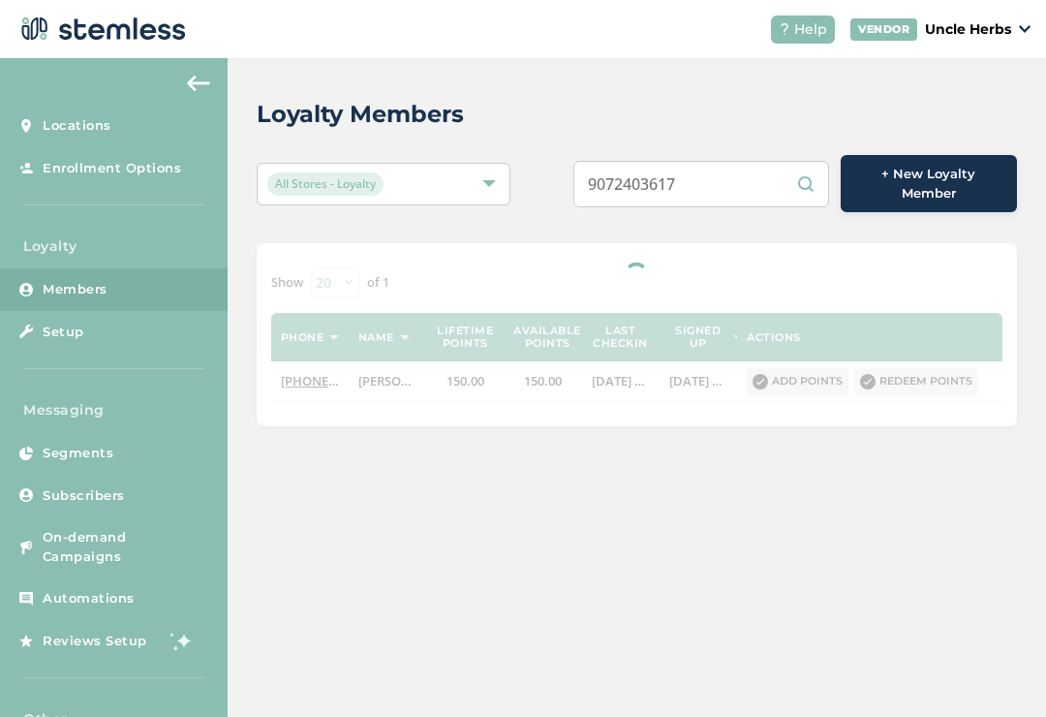
click at [726, 178] on input "9072403617" at bounding box center [702, 184] width 256 height 47
type input "9"
click at [753, 174] on input "text" at bounding box center [702, 184] width 256 height 47
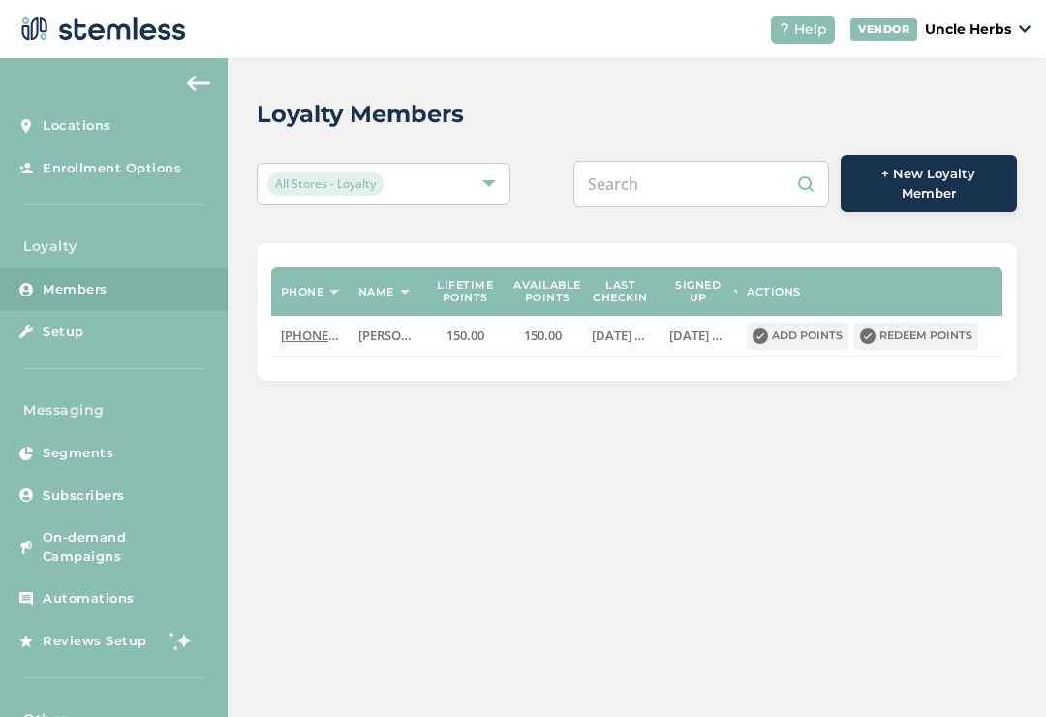
paste input "[PHONE_NUMBER]"
click at [703, 178] on input "[PHONE_NUMBER]" at bounding box center [702, 184] width 256 height 47
click at [670, 179] on input "[PHONE_NUMBER]" at bounding box center [702, 184] width 256 height 47
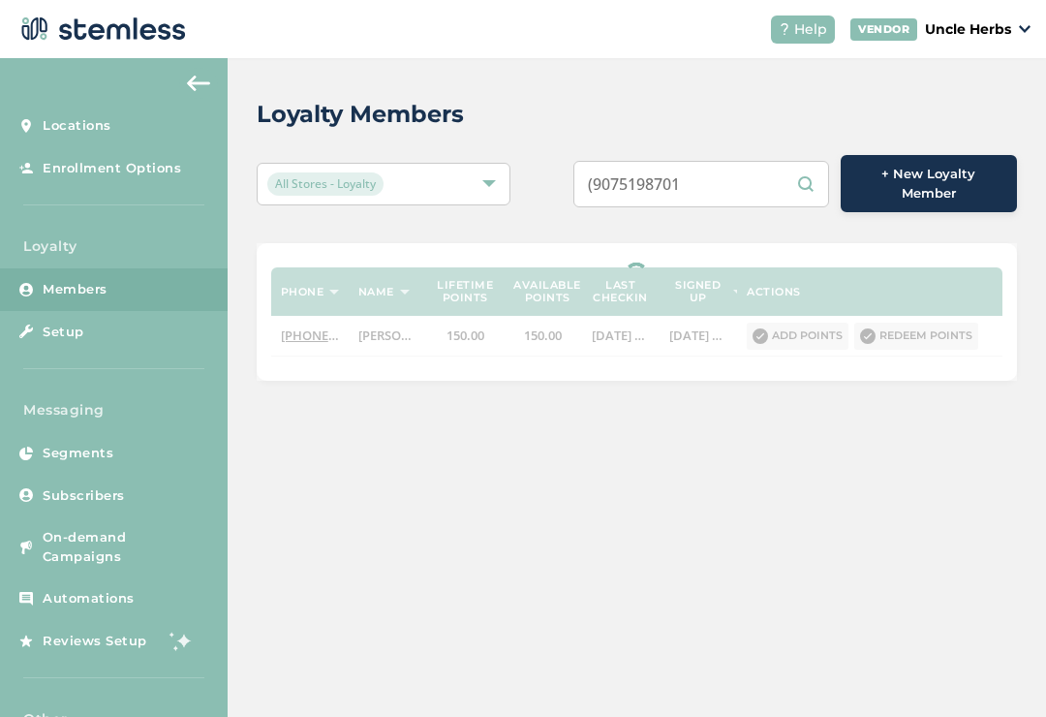
click at [633, 175] on input "(9075198701" at bounding box center [702, 184] width 256 height 47
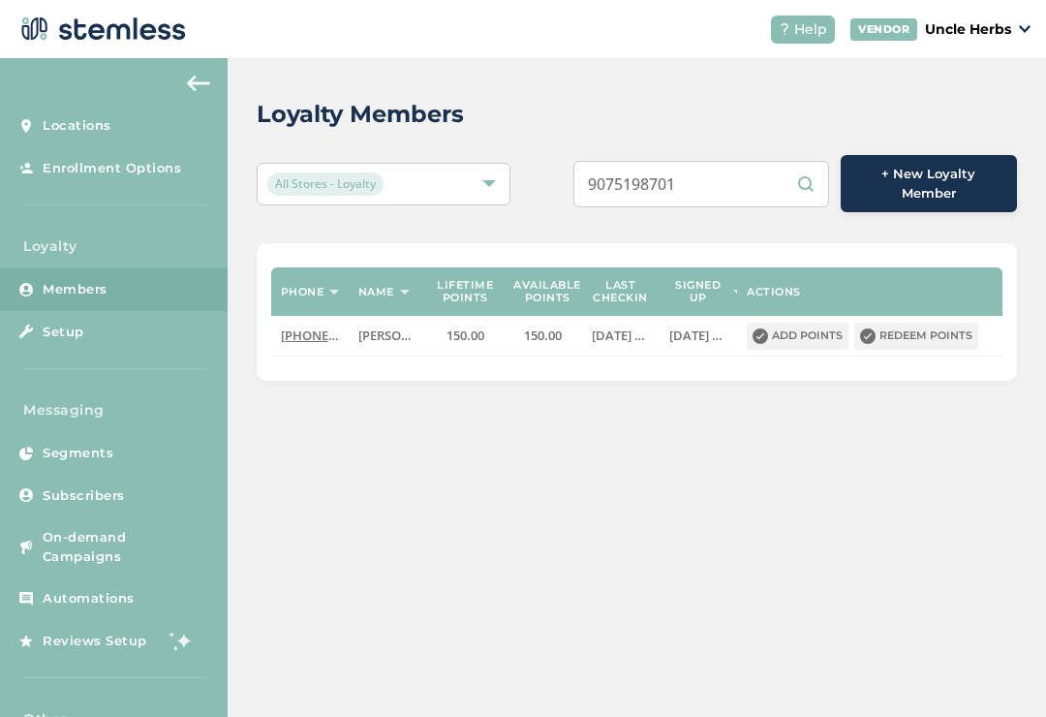
click at [769, 165] on input "9075198701" at bounding box center [702, 184] width 256 height 47
click at [753, 171] on input "9075198701" at bounding box center [702, 184] width 256 height 47
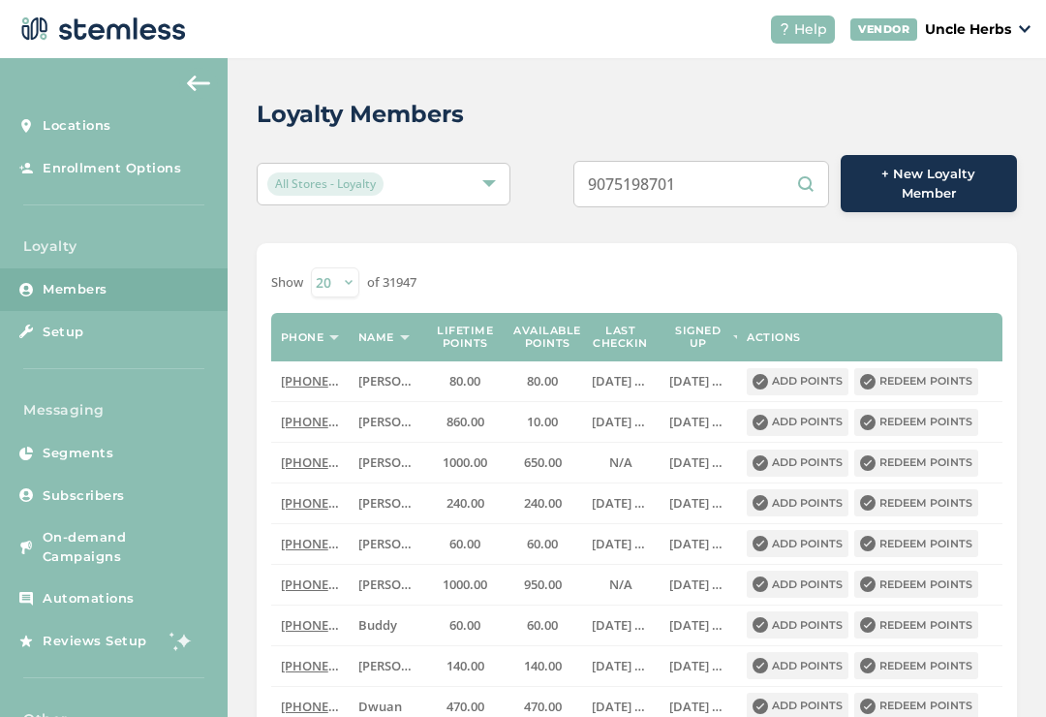
click at [761, 177] on input "9075198701" at bounding box center [702, 184] width 256 height 47
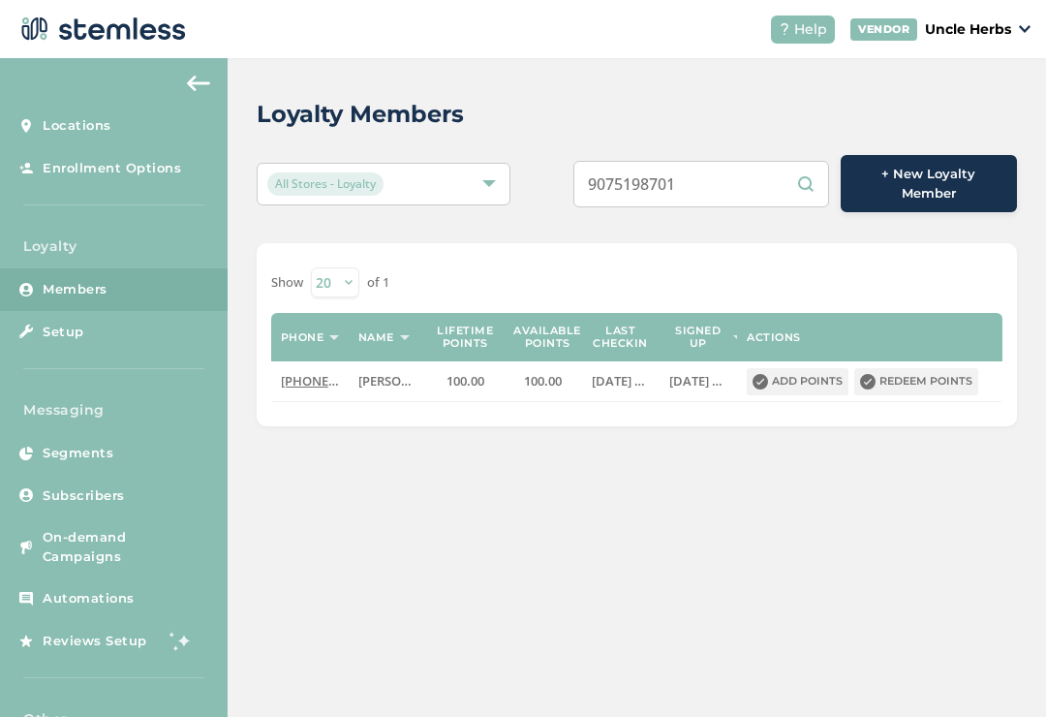
click at [746, 181] on input "9075198701" at bounding box center [702, 184] width 256 height 47
type input "9"
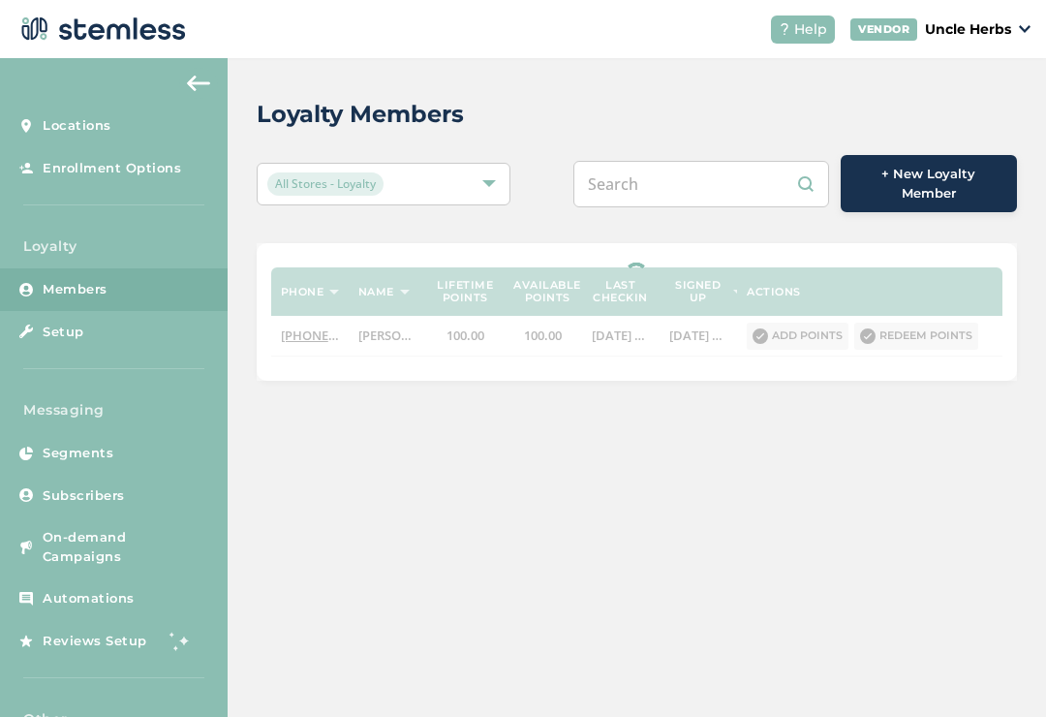
click at [709, 180] on input "text" at bounding box center [702, 184] width 256 height 47
paste input "[PHONE_NUMBER]"
click at [701, 181] on input "[PHONE_NUMBER]" at bounding box center [702, 184] width 256 height 47
click at [663, 180] on input "[PHONE_NUMBER]" at bounding box center [702, 184] width 256 height 47
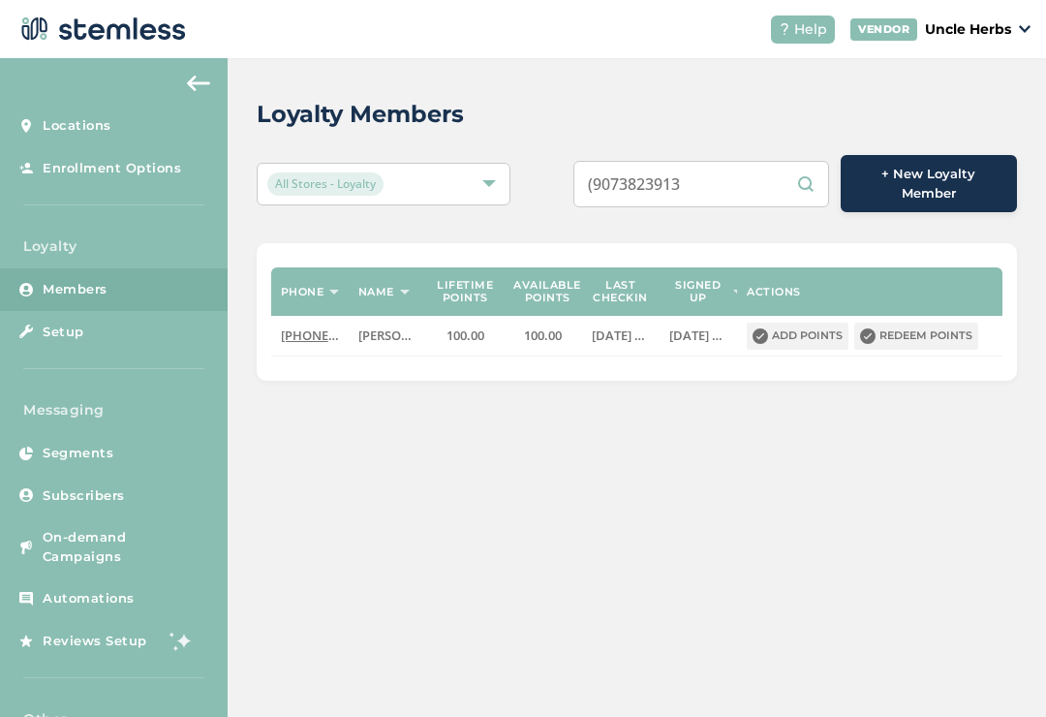
click at [633, 178] on input "(9073823913" at bounding box center [702, 184] width 256 height 47
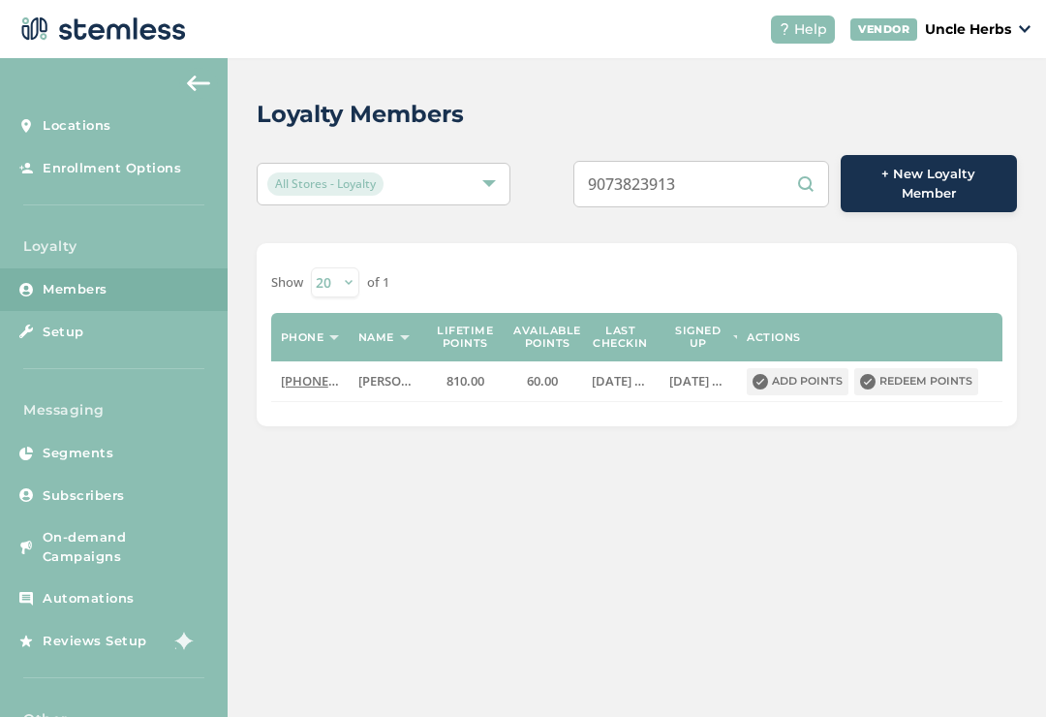
type input "9073823913"
click at [931, 368] on button "Redeem points" at bounding box center [917, 381] width 124 height 27
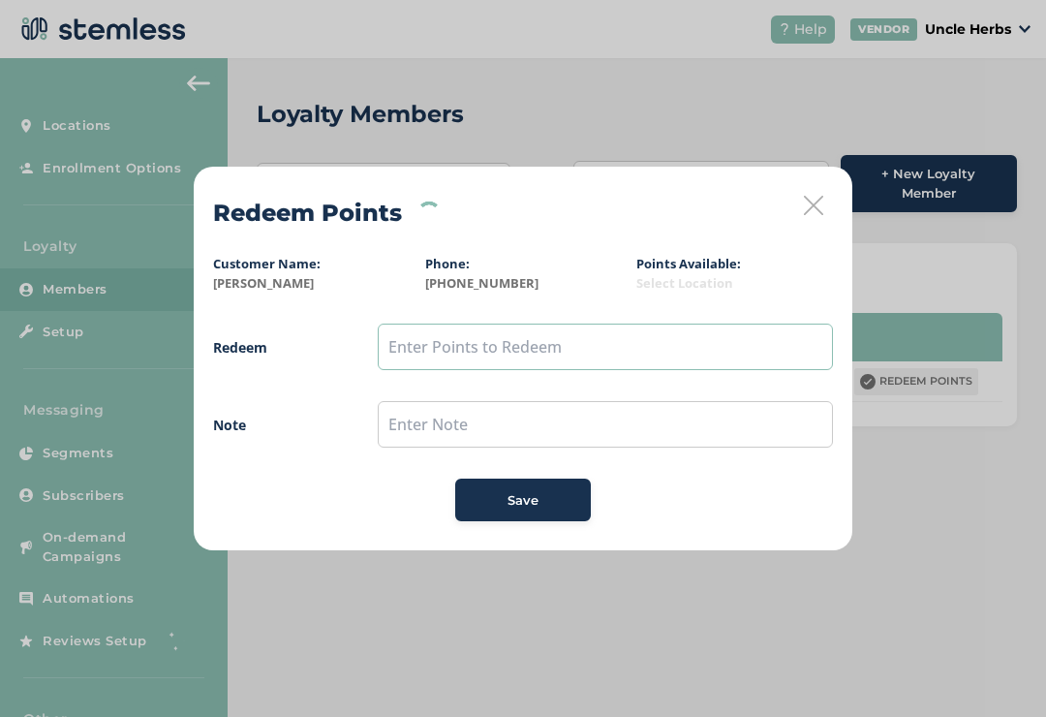
click at [449, 344] on input "text" at bounding box center [605, 347] width 455 height 47
type input "50"
click at [540, 506] on div "Save" at bounding box center [523, 500] width 105 height 19
